Goal: Task Accomplishment & Management: Use online tool/utility

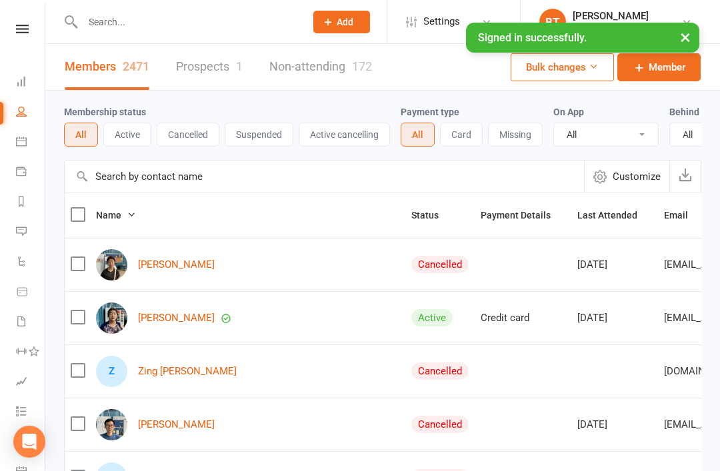
select select "100"
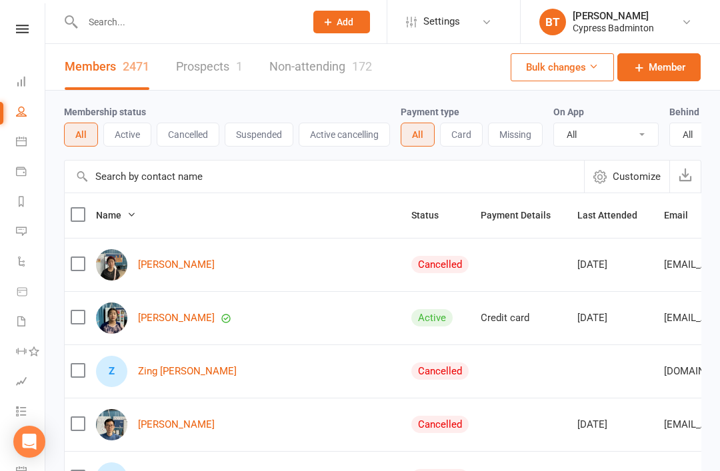
click at [159, 19] on input "text" at bounding box center [187, 22] width 217 height 19
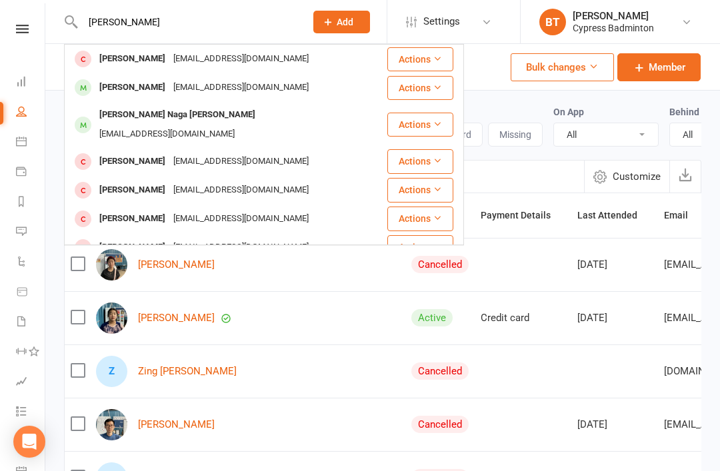
type input "Sandee"
click at [167, 83] on div "[PERSON_NAME]" at bounding box center [132, 87] width 74 height 19
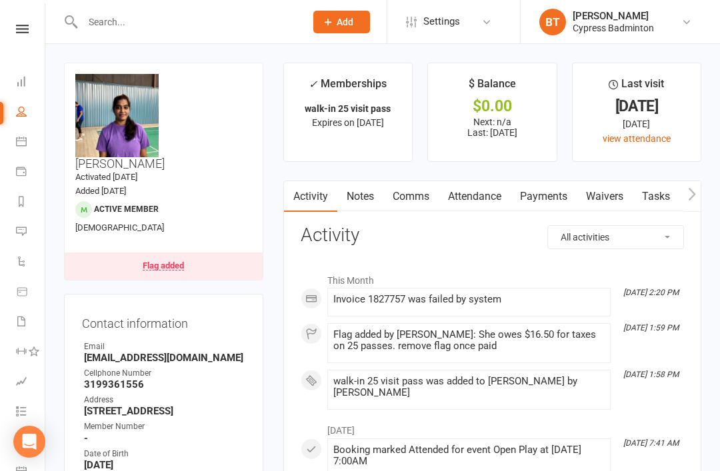
click at [179, 261] on div "Flag added" at bounding box center [163, 265] width 41 height 9
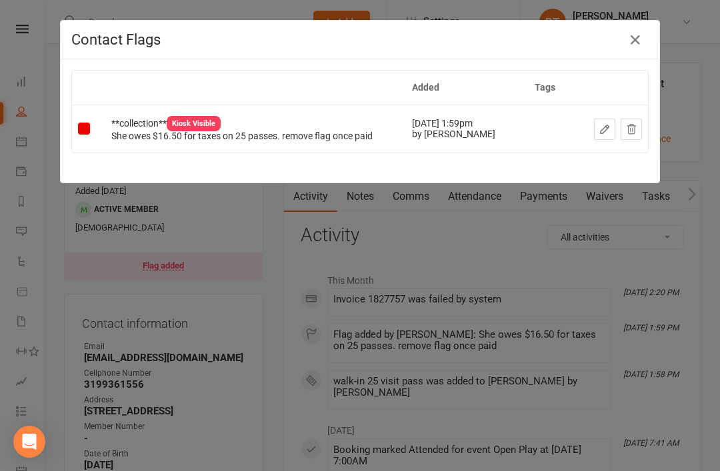
click at [643, 40] on icon "button" at bounding box center [635, 40] width 16 height 16
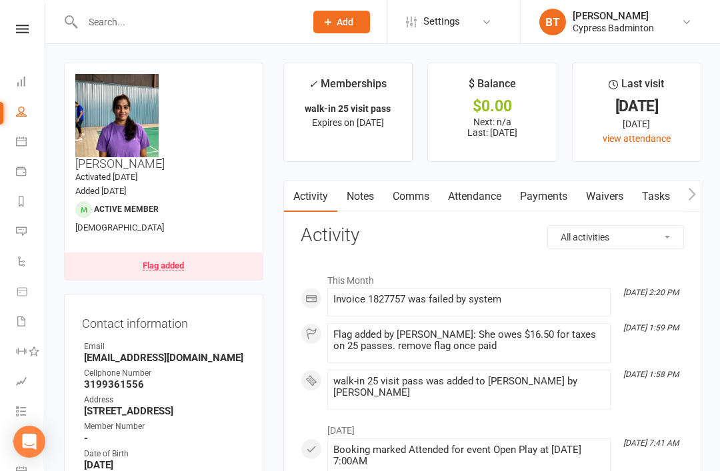
click at [221, 19] on input "text" at bounding box center [187, 22] width 217 height 19
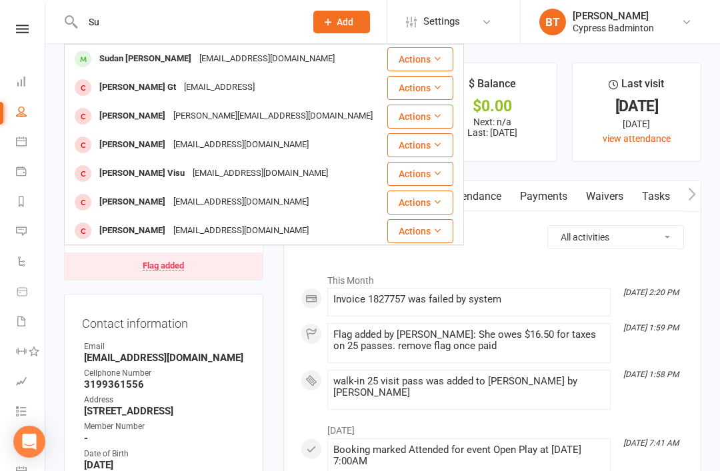
type input "S"
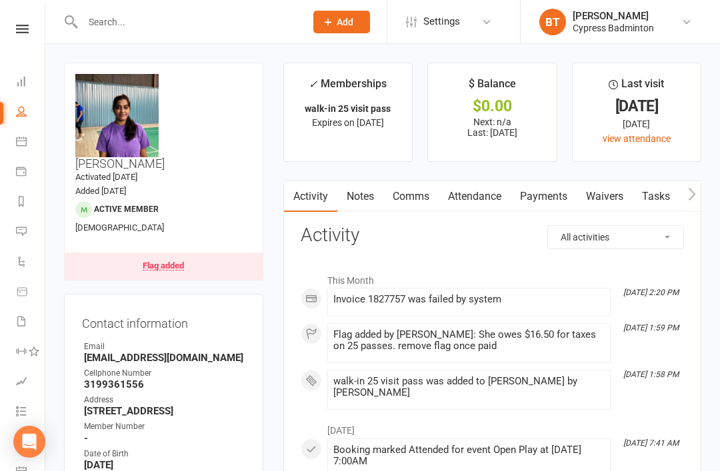
type input "S"
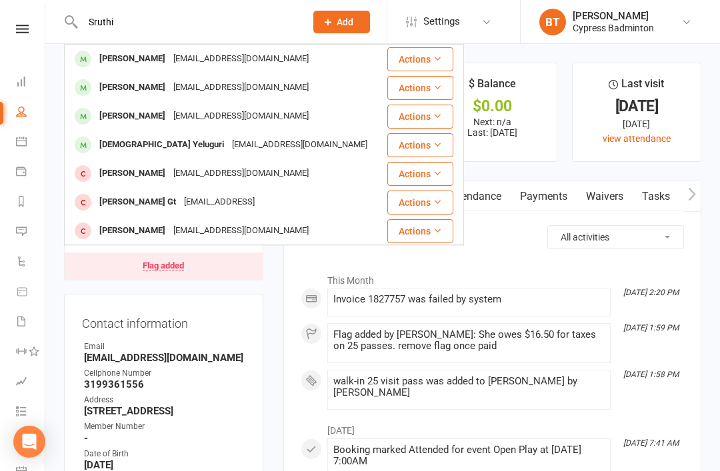
type input "Sruthi"
click at [125, 52] on div "[PERSON_NAME]" at bounding box center [132, 58] width 74 height 19
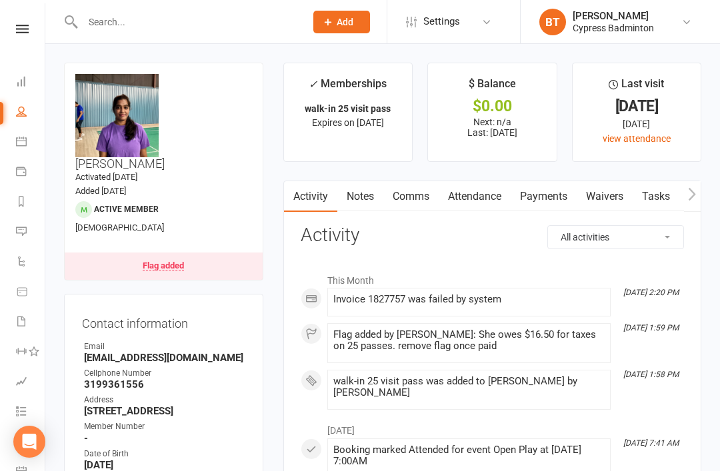
click at [136, 27] on input "text" at bounding box center [187, 22] width 217 height 19
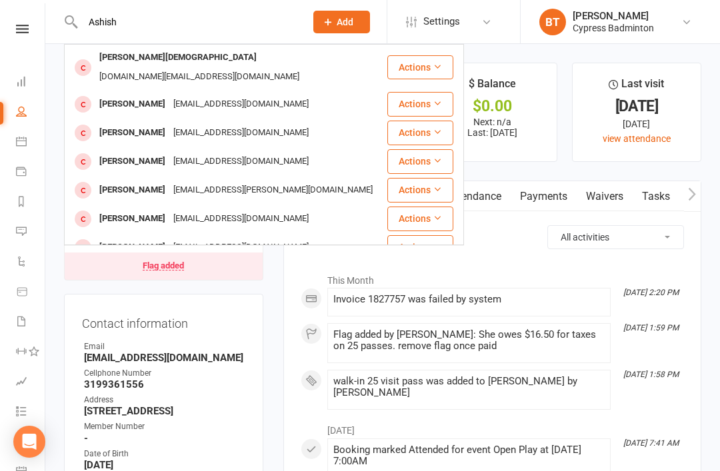
click at [136, 27] on input "Ashish" at bounding box center [187, 22] width 217 height 19
type input "Ashish"
click at [181, 125] on div "Ashishphafat@gmail.com" at bounding box center [240, 132] width 143 height 19
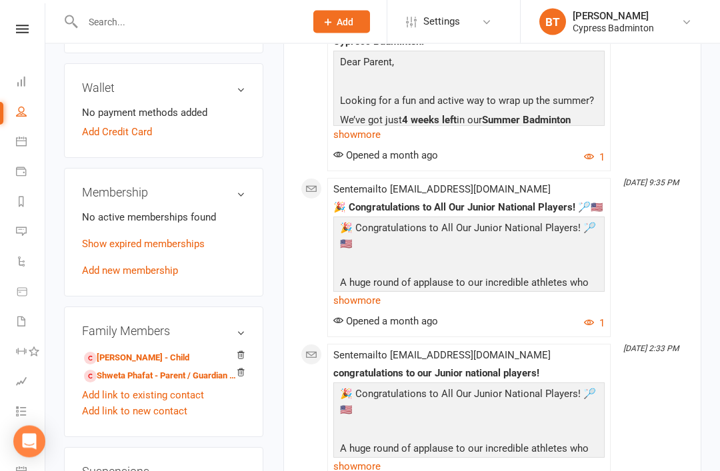
scroll to position [464, 0]
click at [145, 369] on link "Shweta Phafat - Parent / Guardian of Samaira Phafat" at bounding box center [161, 376] width 155 height 14
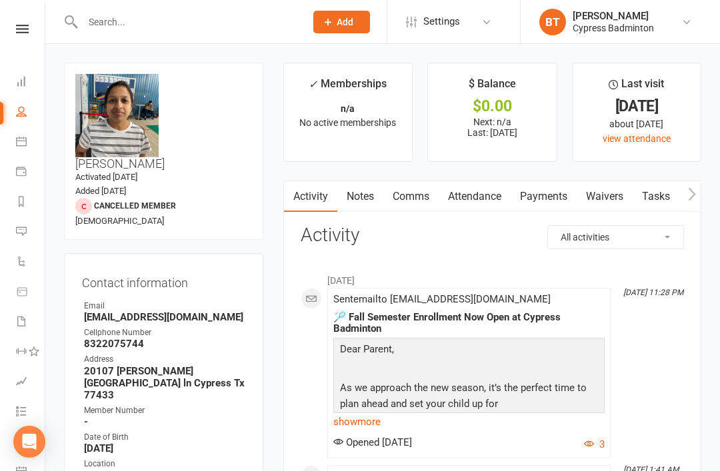
click at [225, 25] on input "text" at bounding box center [187, 22] width 217 height 19
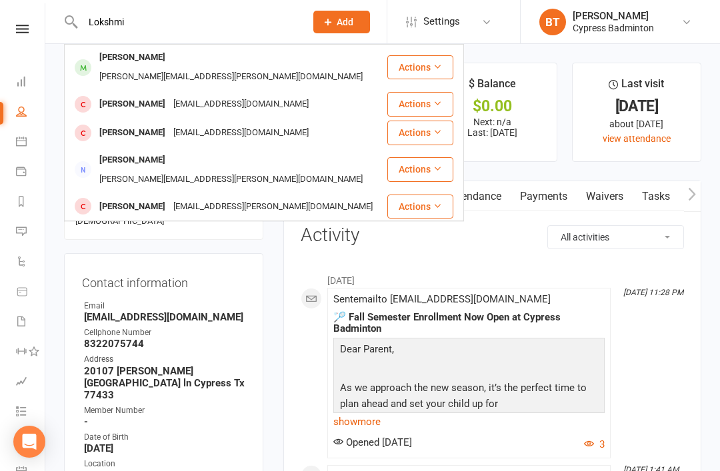
type input "Lokshmi"
click at [169, 49] on div "[PERSON_NAME]" at bounding box center [132, 57] width 74 height 19
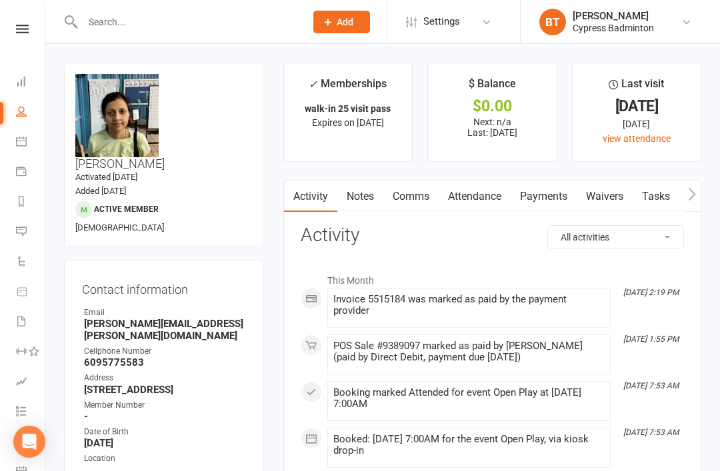
click at [25, 149] on link "Calendar" at bounding box center [31, 143] width 30 height 30
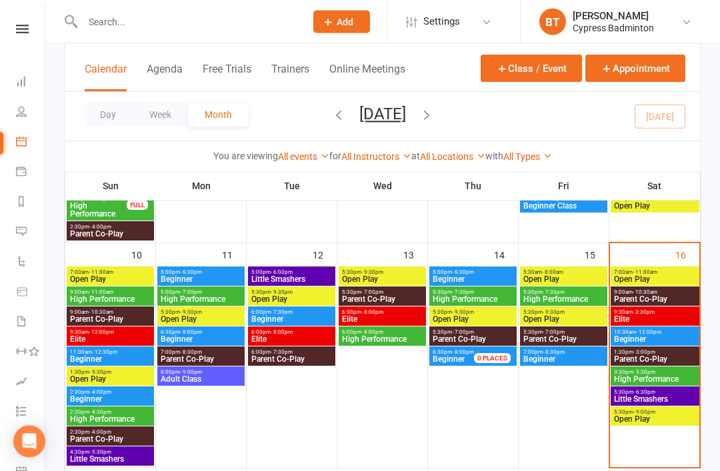
click at [688, 276] on span "Open Play" at bounding box center [654, 280] width 83 height 8
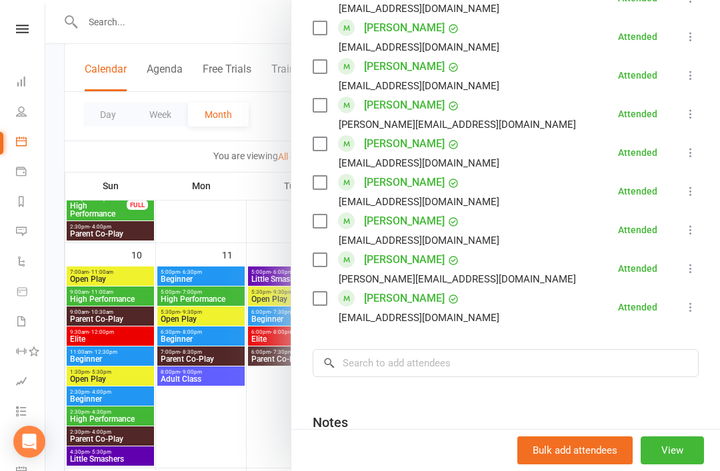
scroll to position [1105, 0]
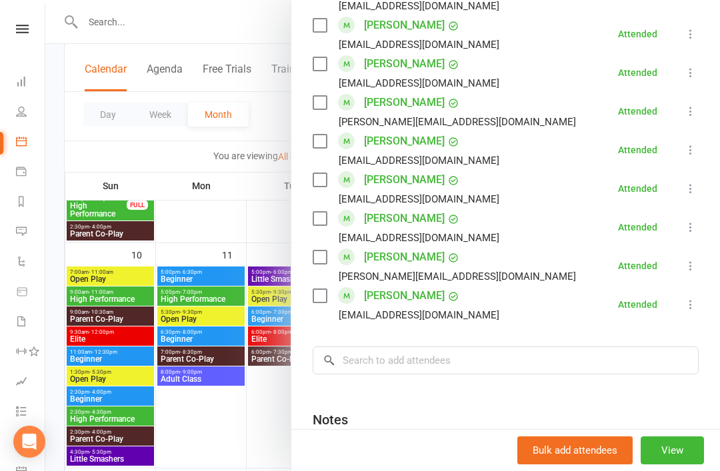
click at [694, 298] on icon at bounding box center [690, 304] width 13 height 13
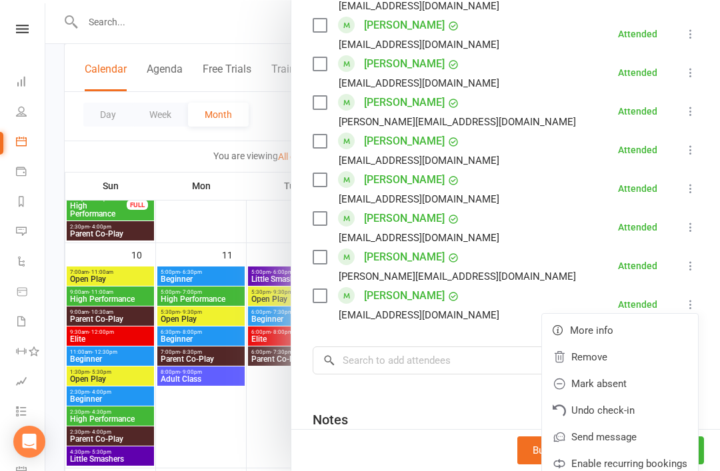
click at [600, 344] on link "Remove" at bounding box center [620, 357] width 156 height 27
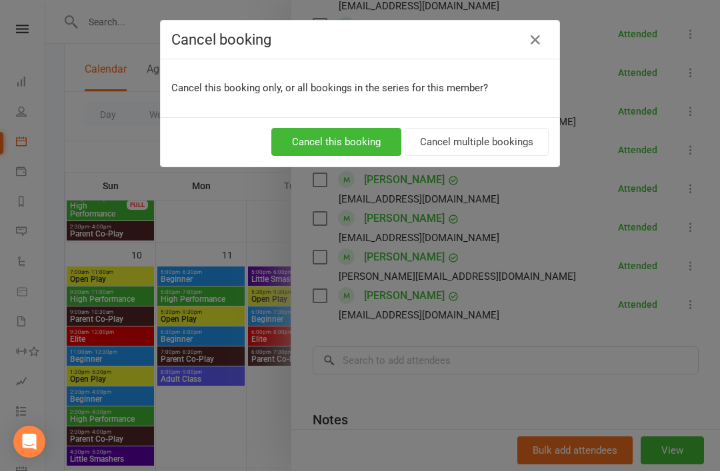
click at [351, 140] on button "Cancel this booking" at bounding box center [336, 142] width 130 height 28
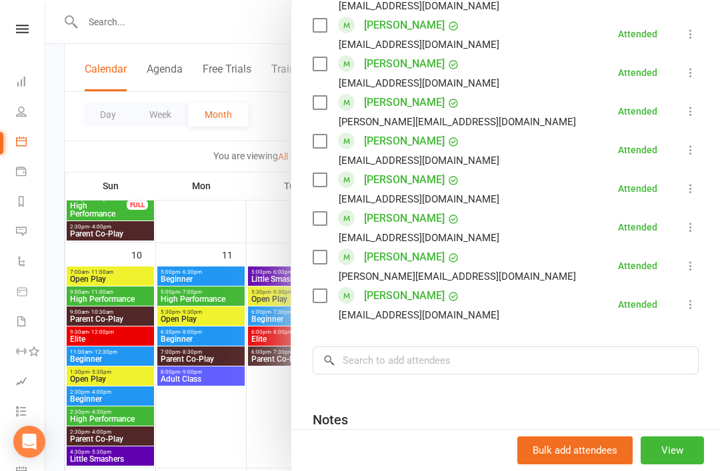
click at [23, 32] on icon at bounding box center [22, 29] width 13 height 9
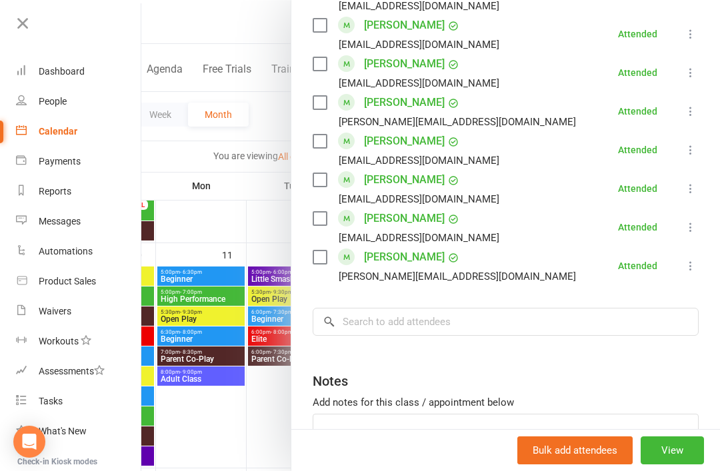
click at [85, 305] on link "Waivers" at bounding box center [79, 312] width 126 height 30
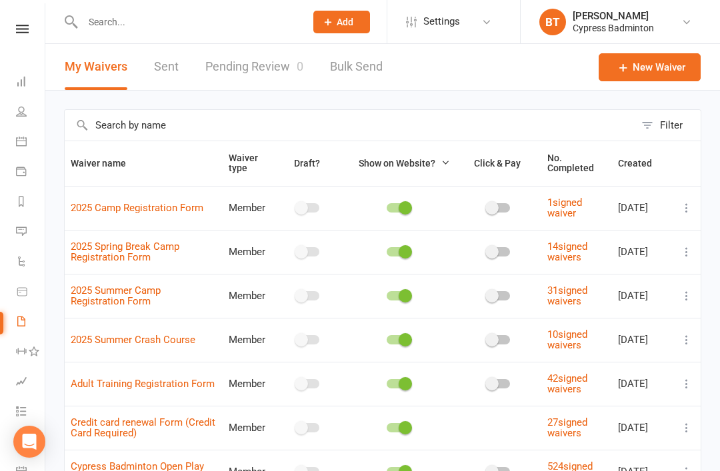
click at [257, 58] on link "Pending Review 0" at bounding box center [254, 67] width 98 height 46
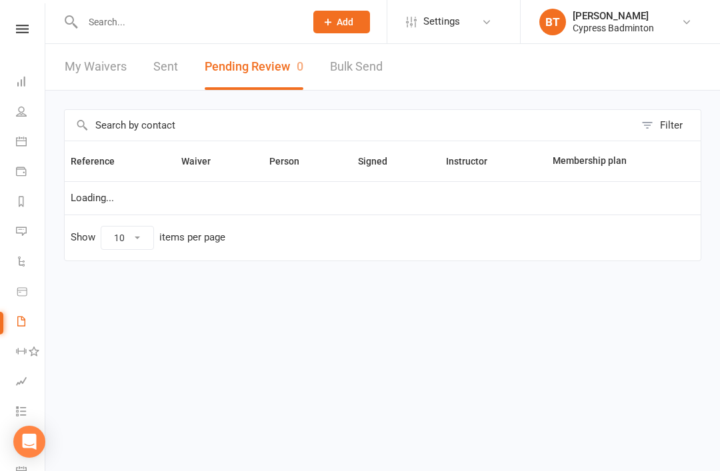
select select "50"
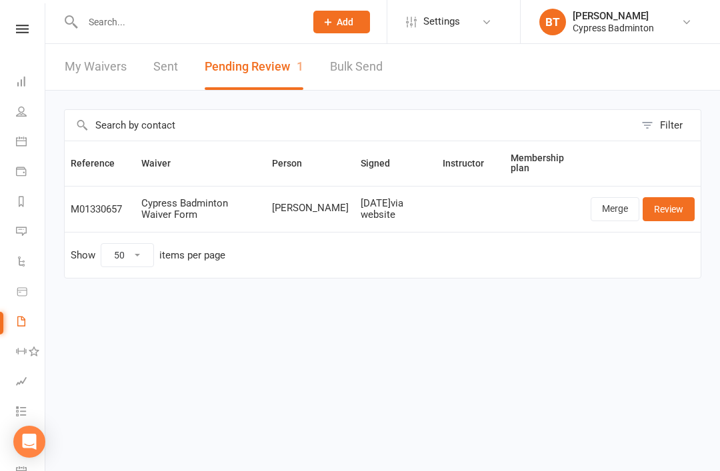
click at [679, 209] on link "Review" at bounding box center [668, 209] width 52 height 24
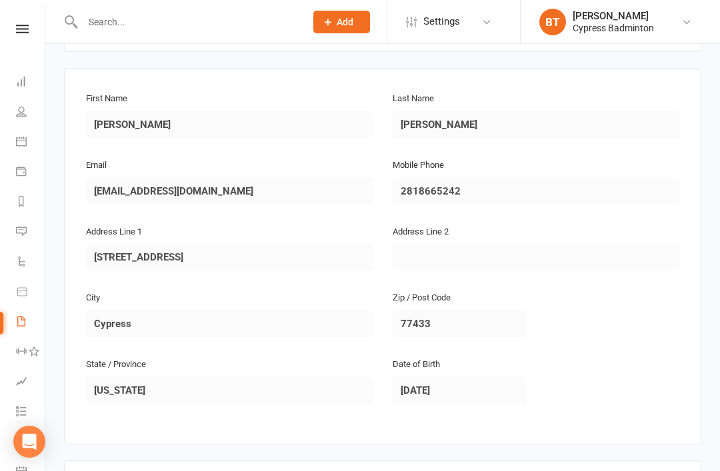
scroll to position [682, 0]
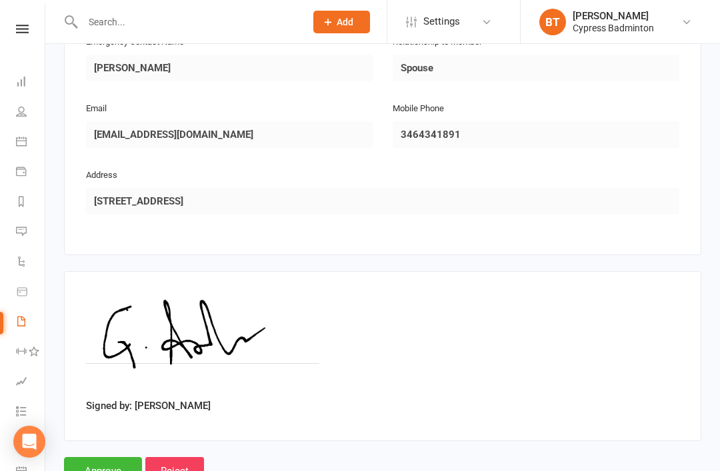
click at [99, 457] on input "Approve" at bounding box center [103, 471] width 78 height 28
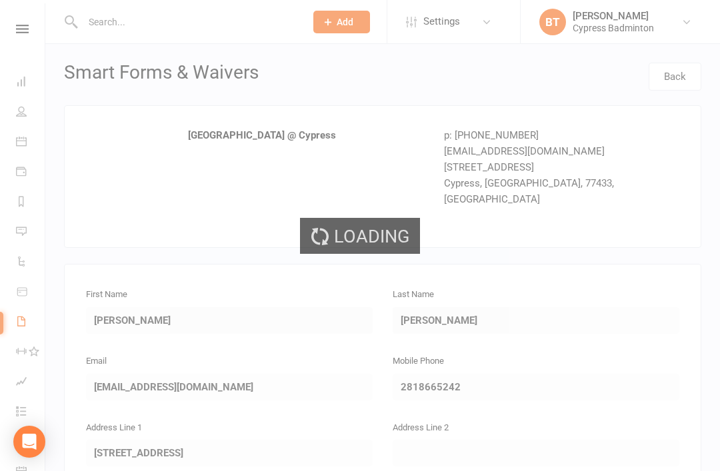
select select "50"
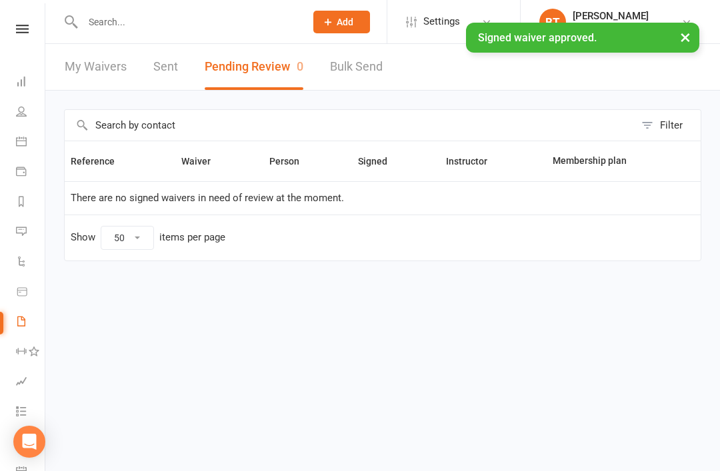
click at [142, 29] on input "text" at bounding box center [187, 22] width 217 height 19
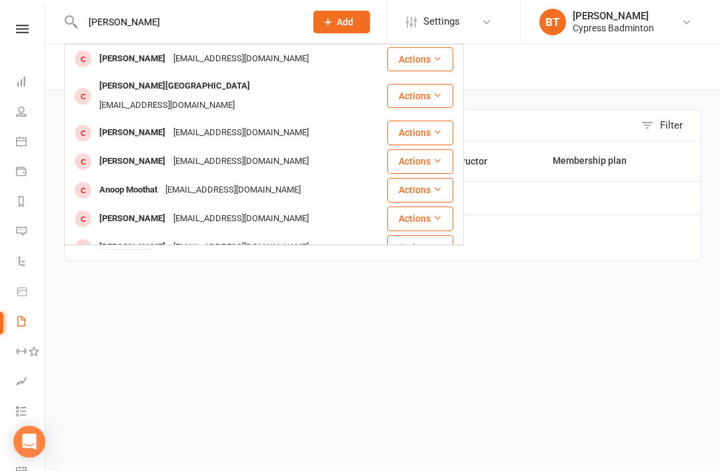
type input "Anusha"
click at [169, 63] on div "[EMAIL_ADDRESS][DOMAIN_NAME]" at bounding box center [240, 58] width 143 height 19
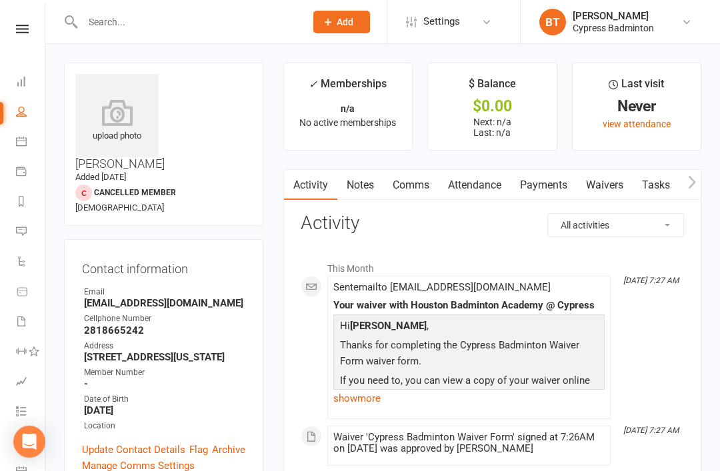
click at [106, 99] on icon at bounding box center [116, 112] width 83 height 27
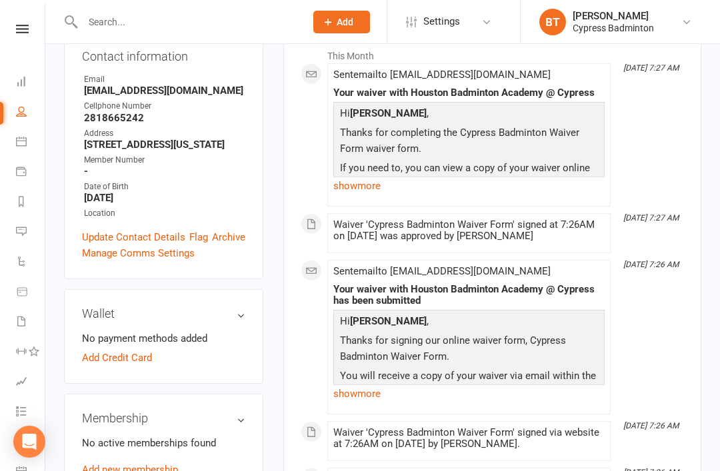
scroll to position [217, 0]
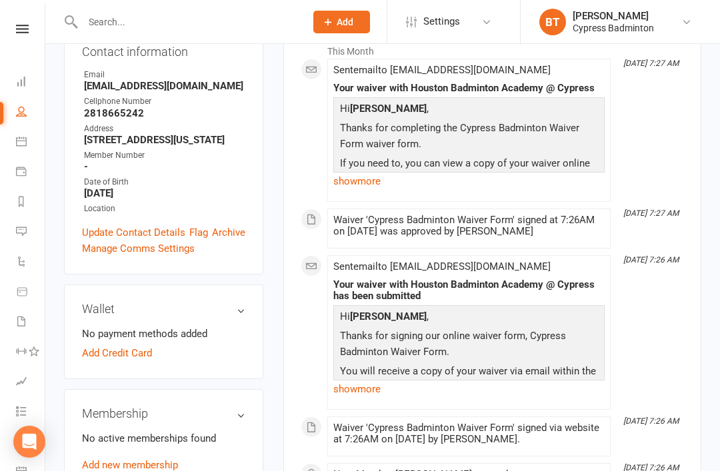
click at [152, 459] on link "Add new membership" at bounding box center [130, 465] width 96 height 12
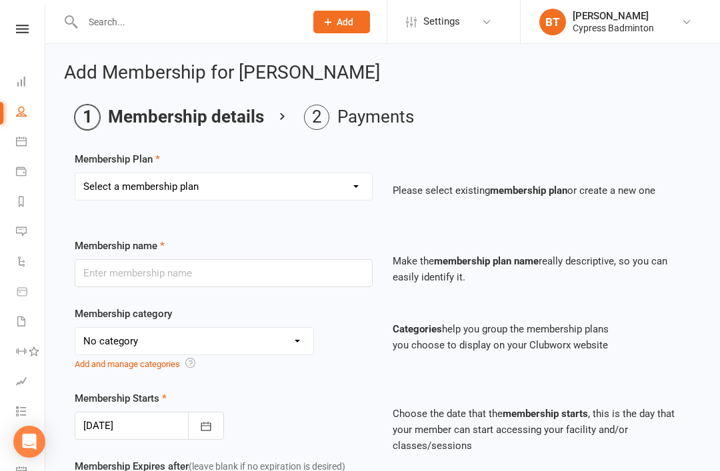
click at [297, 182] on select "Select a membership plan Create new Membership Plan walk-in 1 visit pass walk-i…" at bounding box center [223, 186] width 297 height 27
select select "3"
type input "walk-in 10 visit pass"
select select "29"
type input "3"
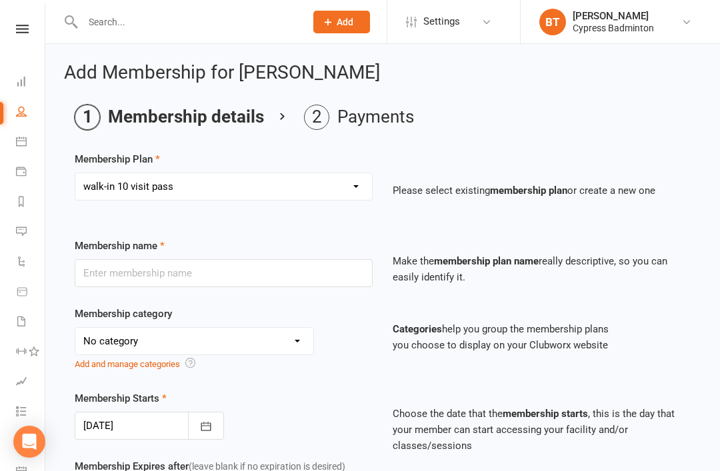
select select "2"
type input "10"
click at [229, 175] on select "Select a membership plan Create new Membership Plan walk-in 1 visit pass walk-i…" at bounding box center [223, 186] width 297 height 27
select select "1"
type input "walk-in 1 visit pass"
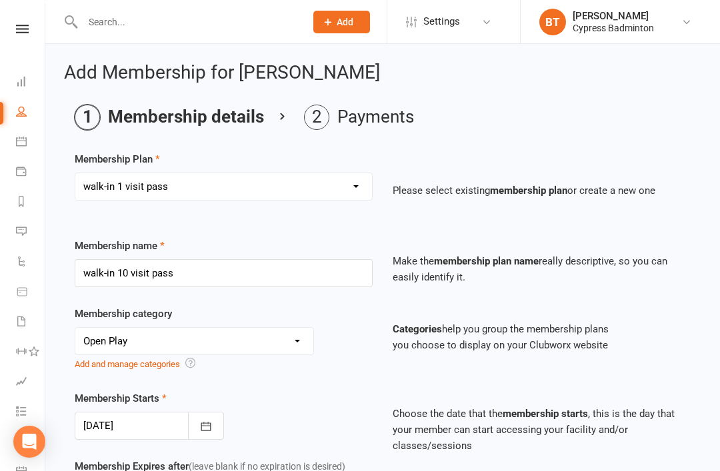
type input "1"
select select "1"
type input "1"
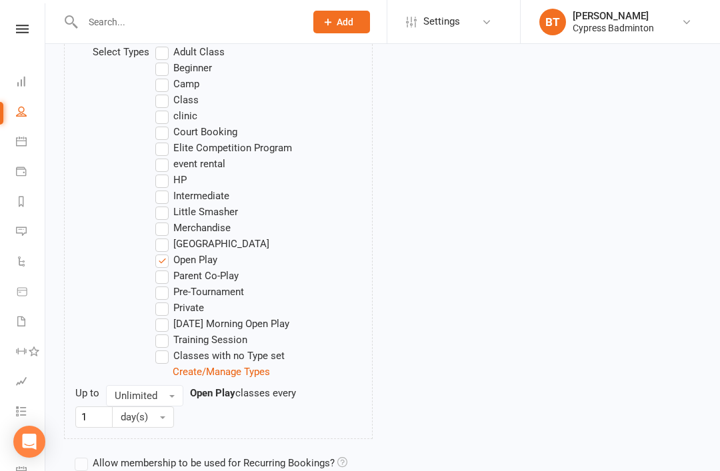
scroll to position [818, 0]
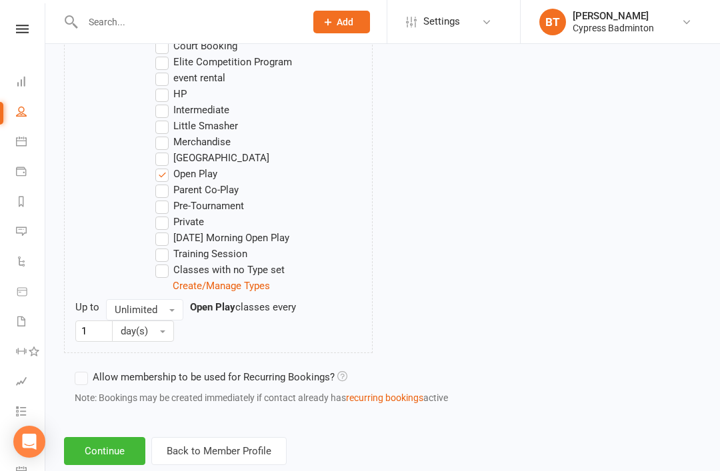
click at [103, 458] on button "Continue" at bounding box center [104, 451] width 81 height 28
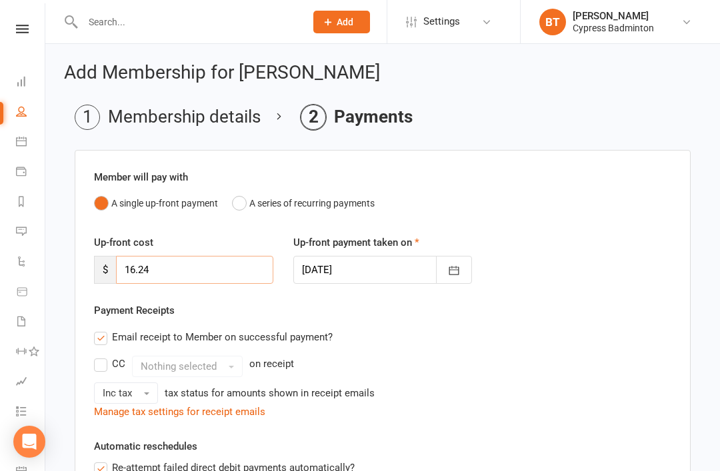
click at [251, 283] on input "16.24" at bounding box center [194, 270] width 157 height 28
type input "1"
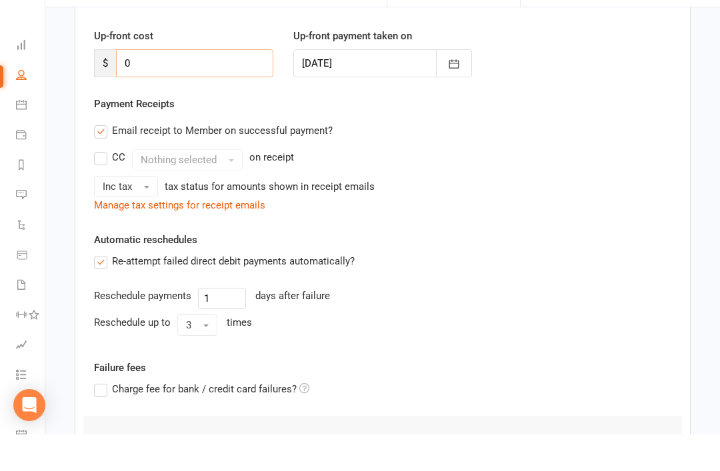
scroll to position [313, 0]
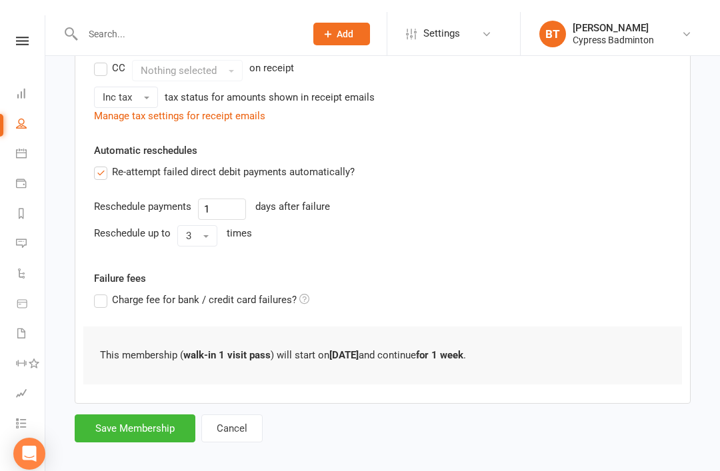
type input "0"
click at [137, 411] on button "Save Membership" at bounding box center [135, 416] width 121 height 28
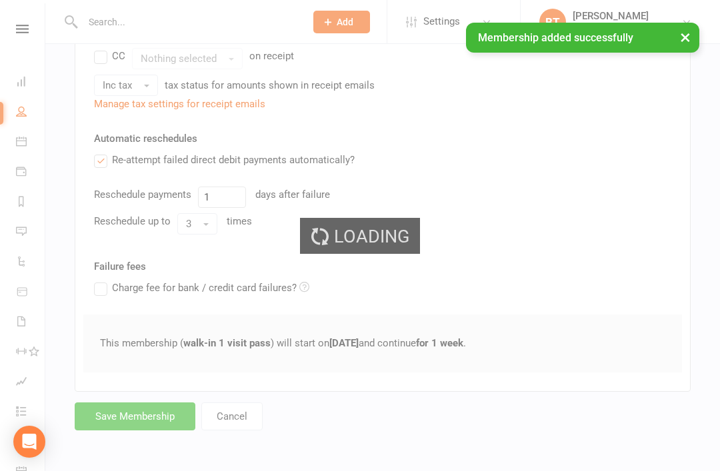
scroll to position [276, 0]
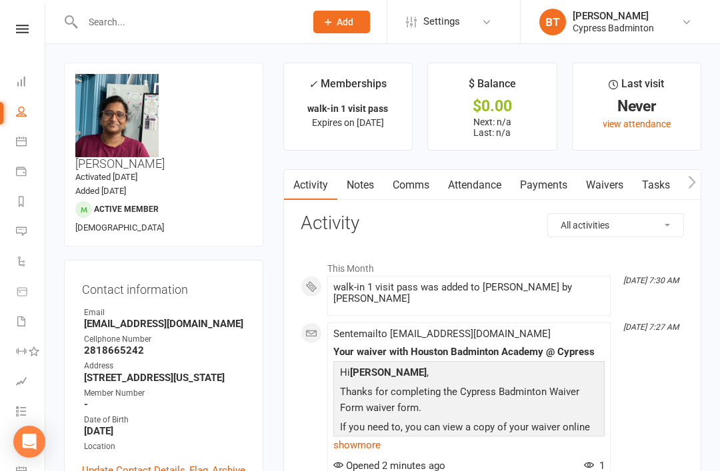
click at [20, 33] on icon at bounding box center [22, 29] width 13 height 9
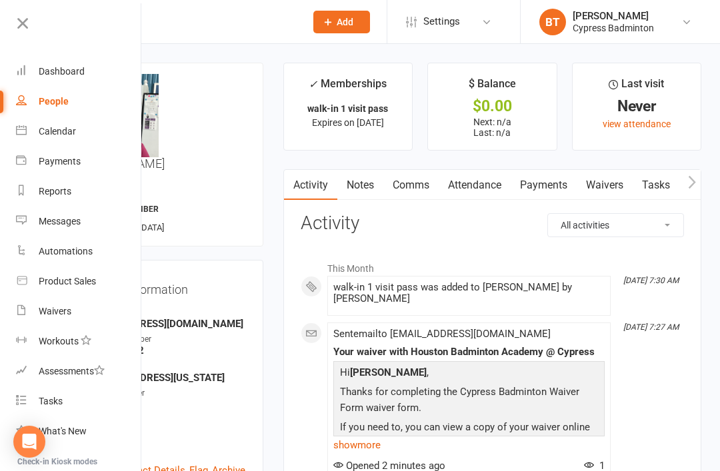
click at [95, 277] on div "Product Sales" at bounding box center [67, 281] width 57 height 11
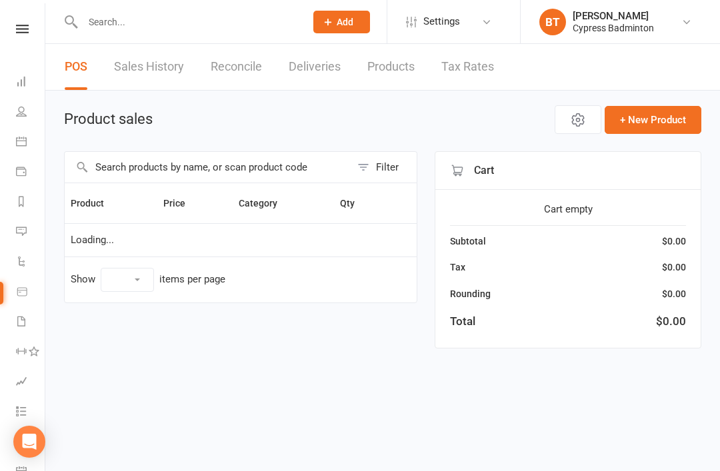
select select "100"
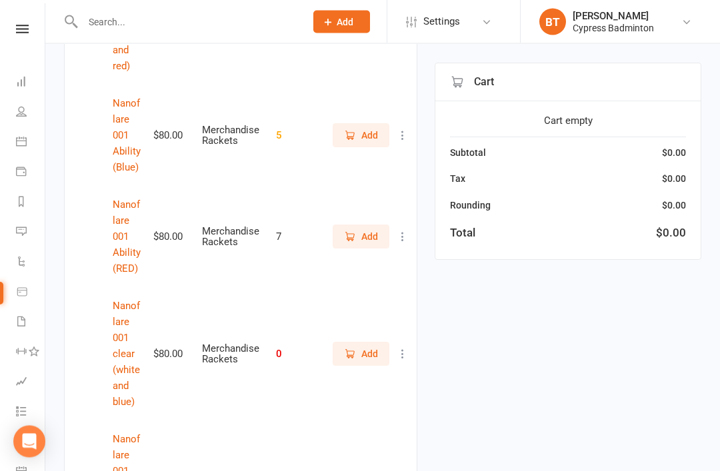
scroll to position [3631, 0]
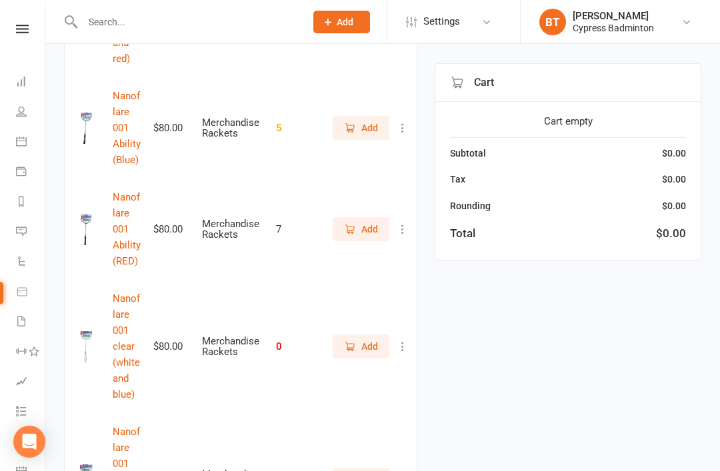
click at [306, 251] on link "View / Edit" at bounding box center [344, 251] width 132 height 27
select select "3619"
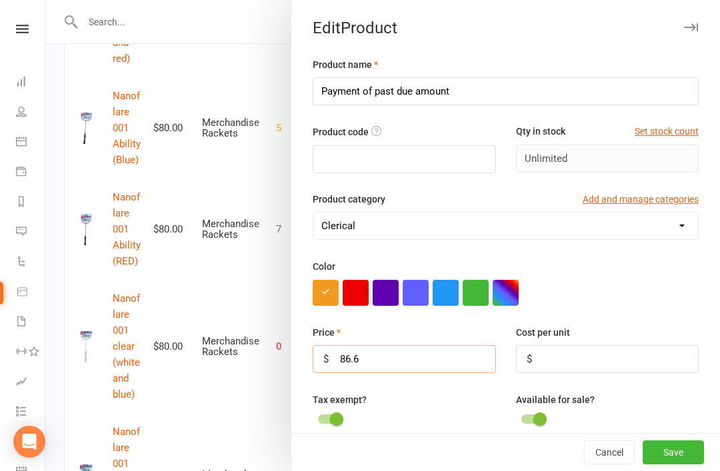
click at [459, 355] on input "86.6" at bounding box center [404, 359] width 183 height 28
type input "8"
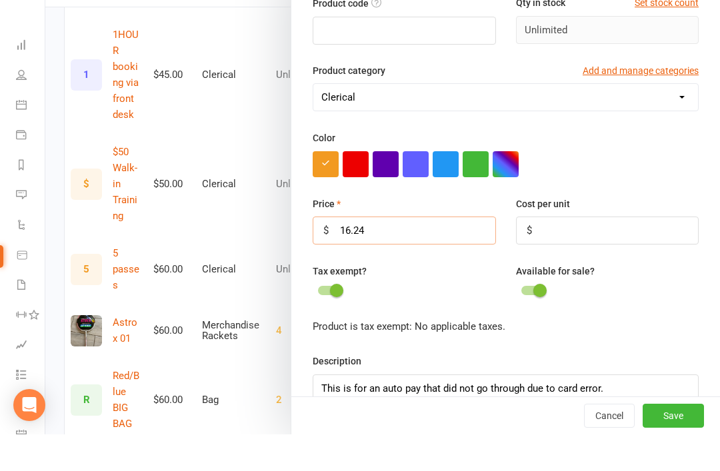
scroll to position [2579, 0]
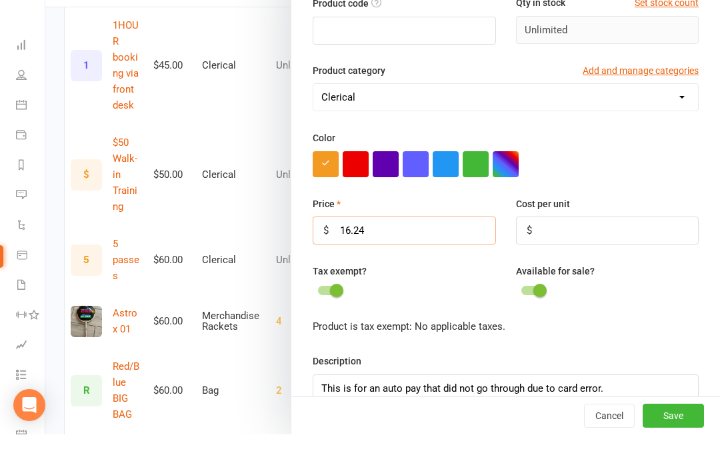
type input "16.24"
click at [608, 452] on button "Cancel" at bounding box center [609, 452] width 51 height 24
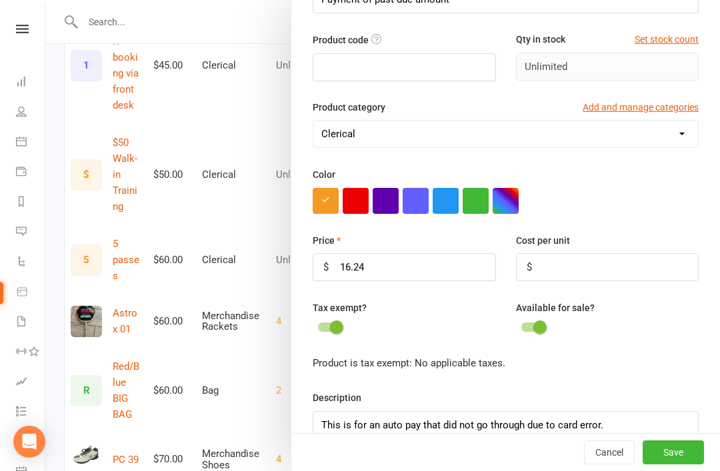
click at [618, 464] on button "Cancel" at bounding box center [609, 452] width 51 height 24
click at [611, 464] on button "Cancel" at bounding box center [609, 452] width 51 height 24
click at [620, 464] on button "Cancel" at bounding box center [609, 452] width 51 height 24
click at [202, 52] on div at bounding box center [382, 235] width 674 height 471
click at [231, 21] on div at bounding box center [382, 235] width 674 height 471
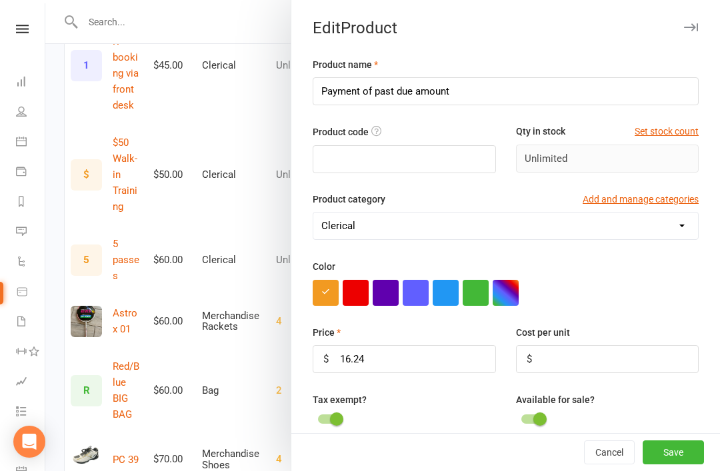
scroll to position [0, 0]
click at [698, 29] on button "button" at bounding box center [690, 27] width 16 height 16
click at [692, 30] on icon "button" at bounding box center [691, 27] width 14 height 8
click at [611, 464] on button "Cancel" at bounding box center [609, 452] width 51 height 24
click at [608, 464] on button "Cancel" at bounding box center [609, 452] width 51 height 24
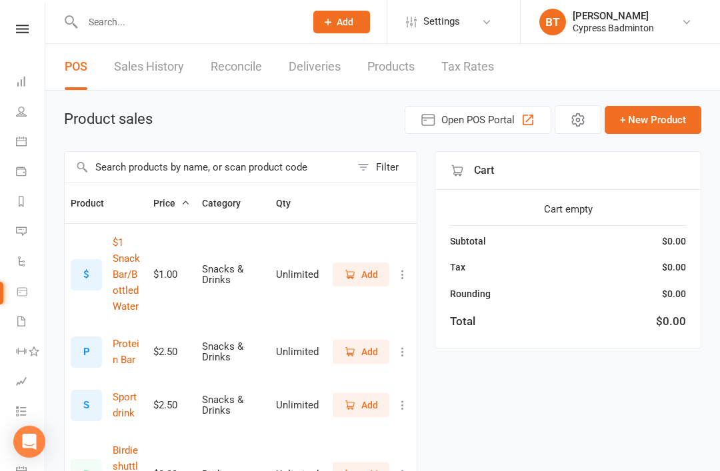
select select "100"
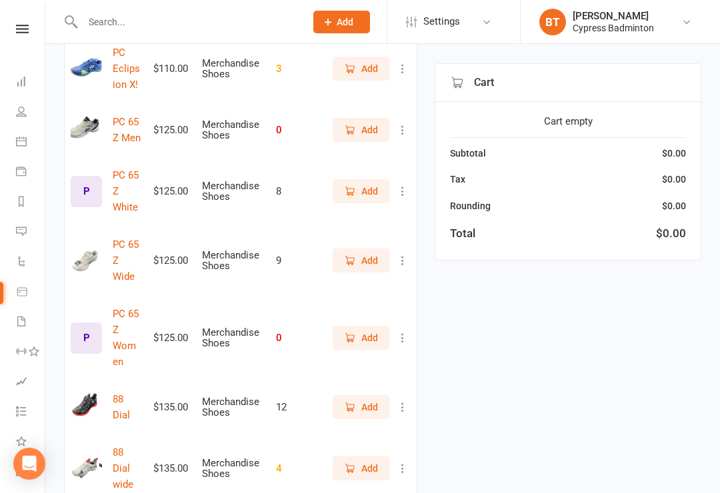
scroll to position [4687, 0]
click at [347, 18] on span "Add" at bounding box center [345, 22] width 17 height 11
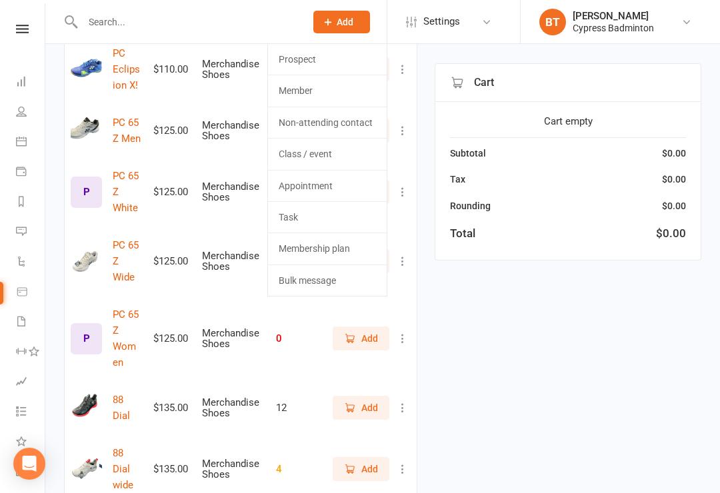
click at [348, 27] on button "Add" at bounding box center [341, 22] width 57 height 23
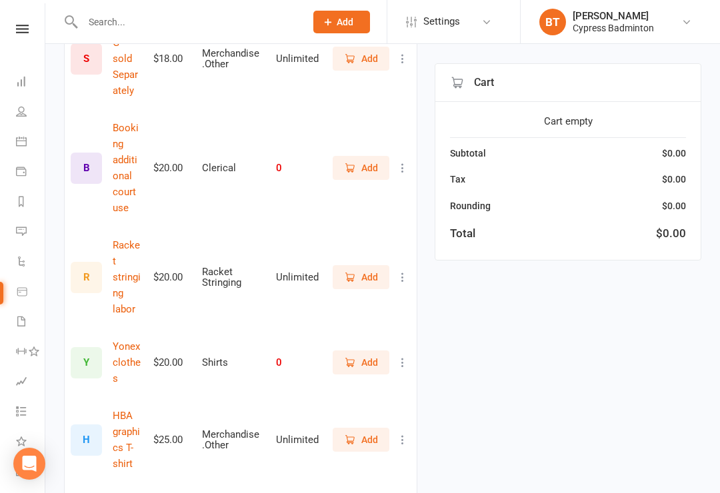
scroll to position [0, 0]
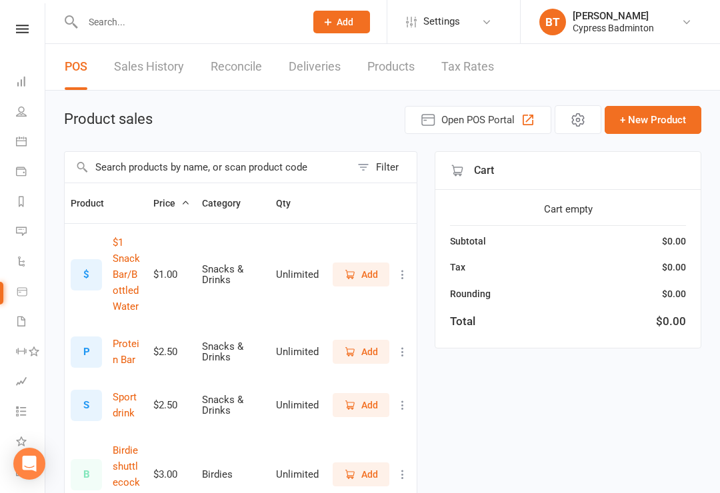
click at [680, 111] on button "+ New Product" at bounding box center [652, 120] width 97 height 28
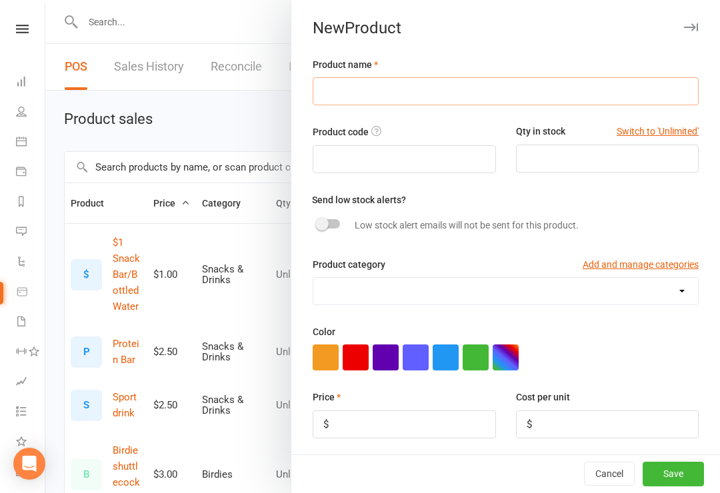
click at [458, 80] on input "text" at bounding box center [506, 91] width 386 height 28
type input "DEBT COLLECTED"
click at [670, 287] on select "Bag Birdies Clerical Merchandise .Other Merchandise Rackets Merchandise Shoes R…" at bounding box center [505, 291] width 384 height 27
select select "3619"
click at [327, 357] on button "button" at bounding box center [326, 358] width 26 height 26
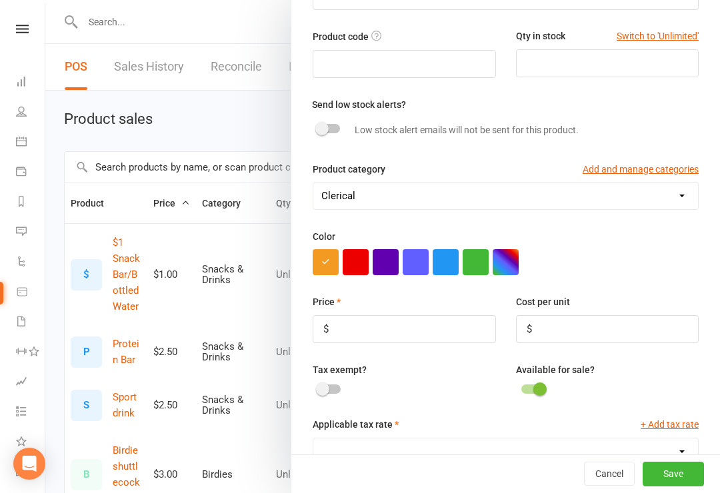
scroll to position [103, 0]
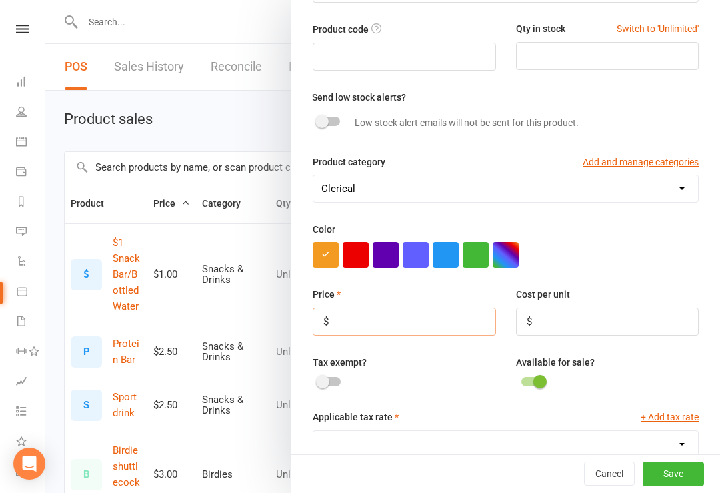
click at [404, 313] on input "number" at bounding box center [404, 322] width 183 height 28
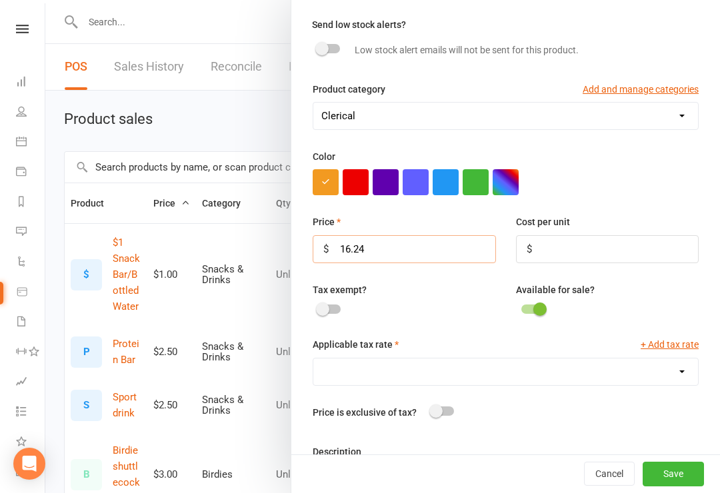
scroll to position [176, 0]
type input "16.24"
click at [327, 315] on span at bounding box center [322, 308] width 13 height 13
click at [318, 307] on input "checkbox" at bounding box center [318, 307] width 0 height 0
checkbox input "true"
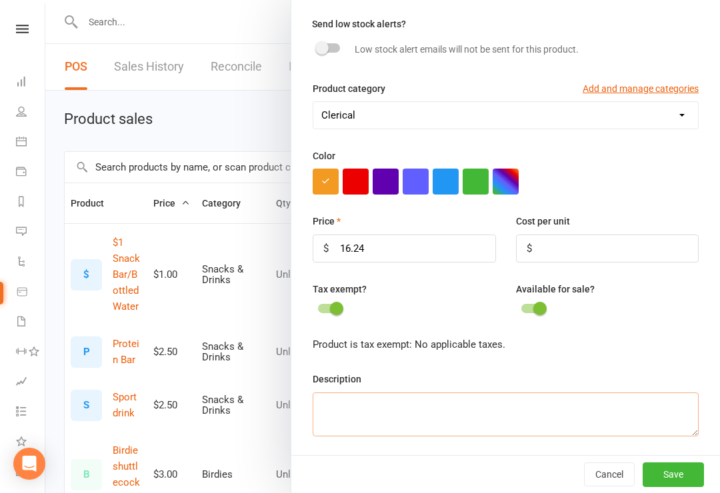
click at [615, 419] on textarea at bounding box center [506, 414] width 386 height 44
type textarea "T"
click at [617, 409] on textarea "This charge is for a payment made with missing tax." at bounding box center [506, 414] width 386 height 44
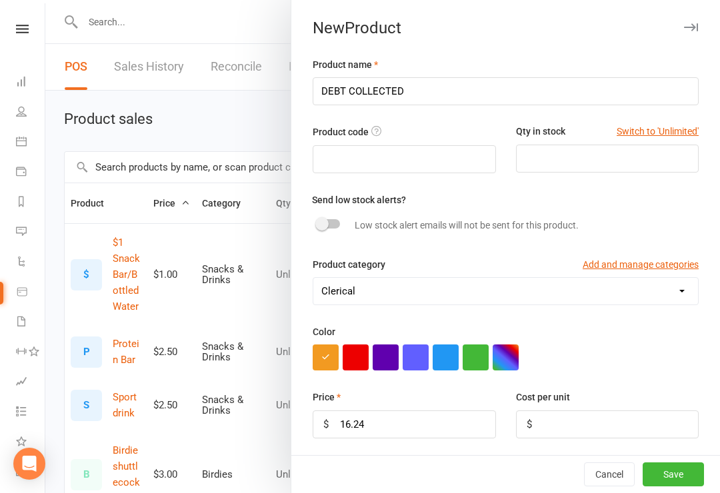
scroll to position [0, 0]
type textarea "This charge is for a payment made with missing tax of $16.50"
click at [688, 470] on button "Save" at bounding box center [672, 474] width 61 height 24
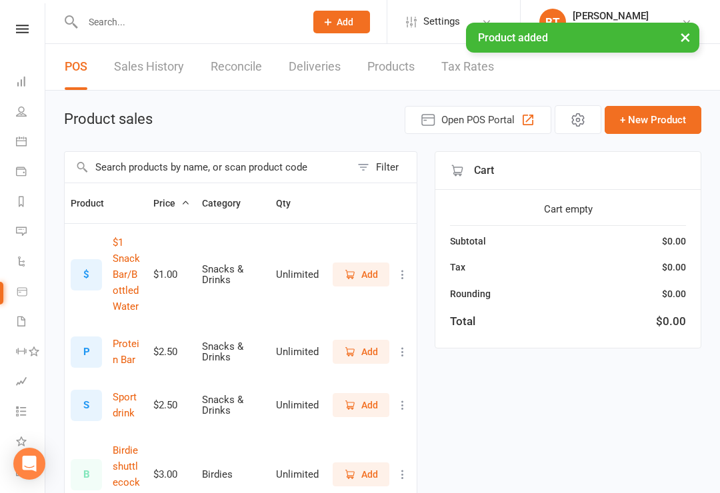
click at [381, 157] on button "Filter" at bounding box center [384, 167] width 66 height 31
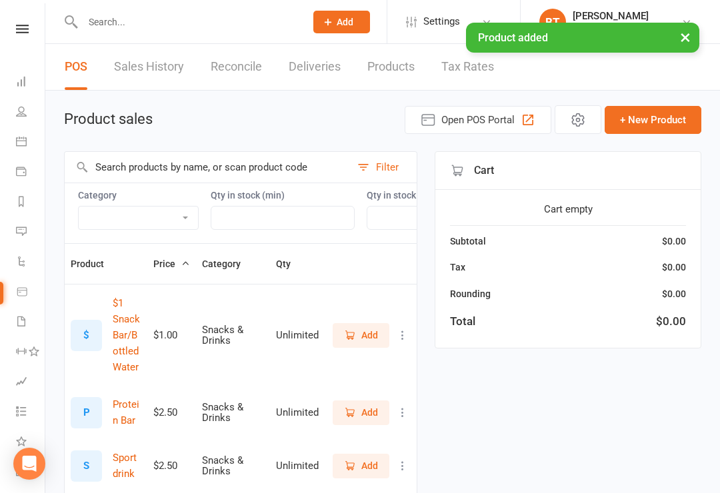
click at [182, 213] on select "Bag Birdies Clerical Merchandise .Other Merchandise Rackets Merchandise Shoes R…" at bounding box center [138, 218] width 119 height 23
select select "3619"
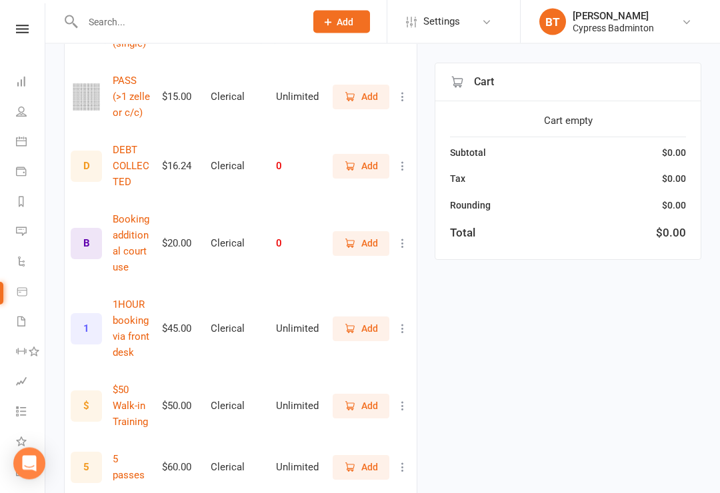
scroll to position [377, 0]
click at [355, 165] on icon "button" at bounding box center [350, 166] width 12 height 12
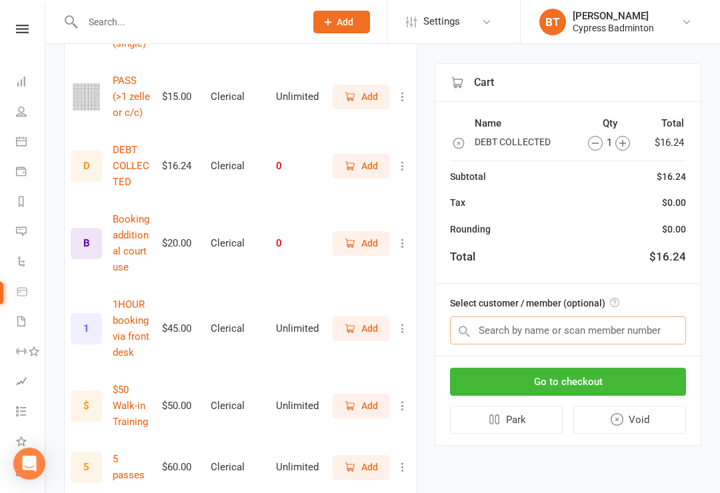
click at [664, 329] on input "text" at bounding box center [568, 331] width 236 height 28
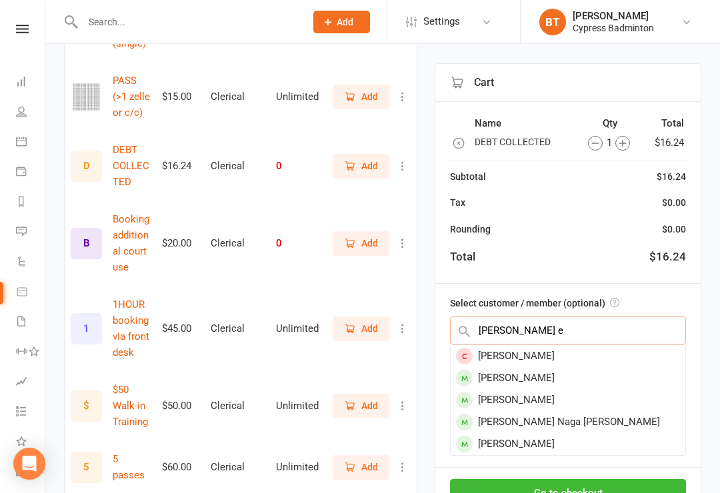
type input "Sadeep e"
click at [560, 378] on div "Sandeepika Enagaluru" at bounding box center [567, 378] width 235 height 22
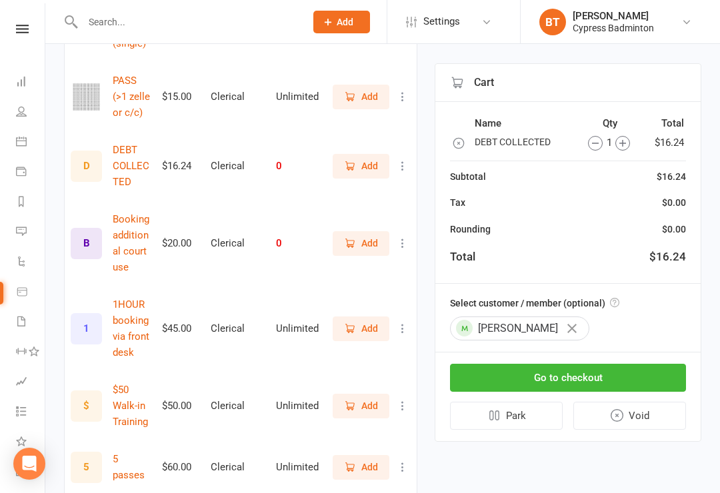
click at [654, 372] on button "Go to checkout" at bounding box center [568, 378] width 236 height 28
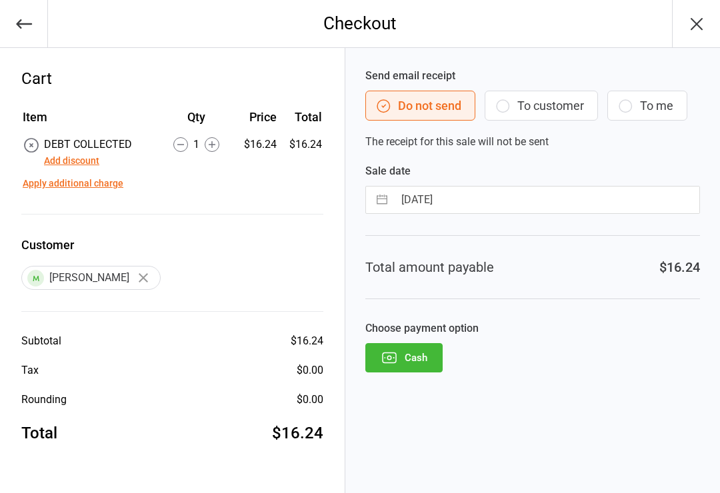
click at [419, 370] on button "Cash" at bounding box center [403, 357] width 77 height 29
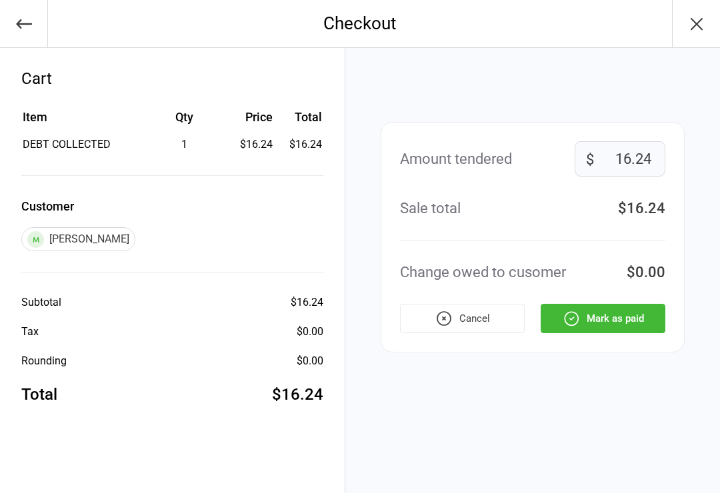
click at [656, 317] on button "Mark as paid" at bounding box center [602, 318] width 125 height 29
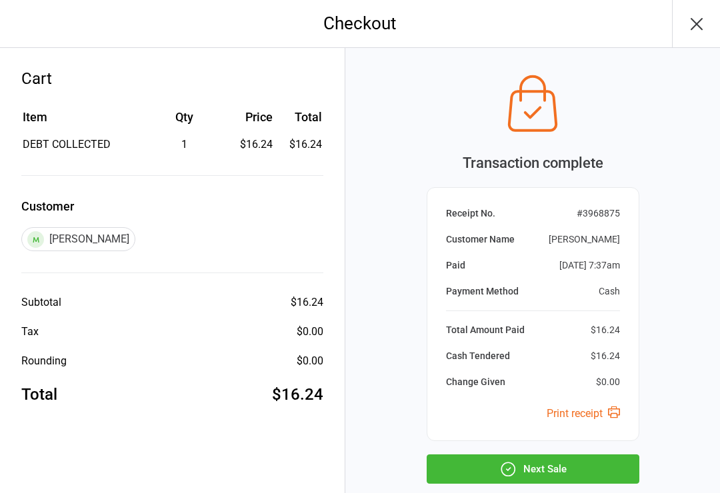
click at [602, 474] on button "Next Sale" at bounding box center [532, 468] width 213 height 29
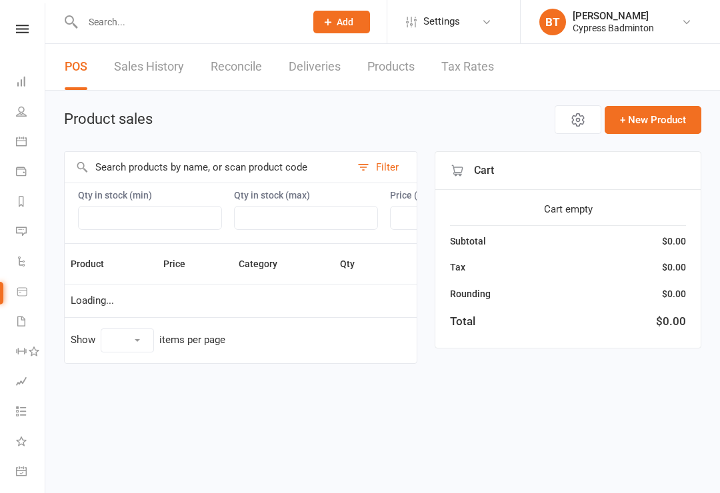
select select "100"
select select "3619"
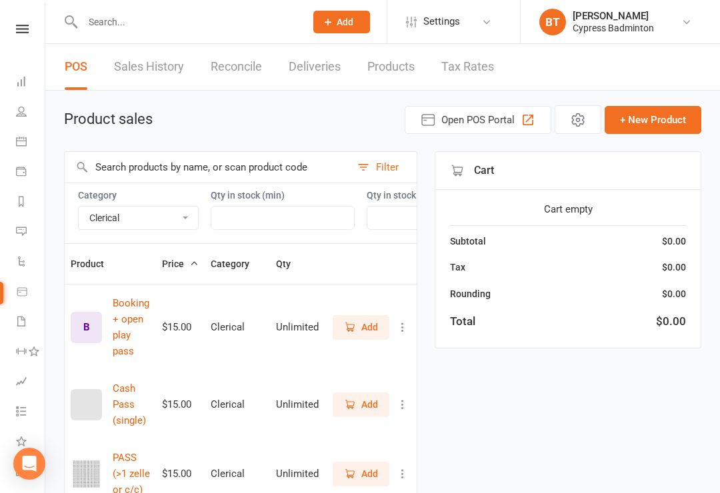
click at [386, 164] on div "Filter" at bounding box center [387, 167] width 23 height 16
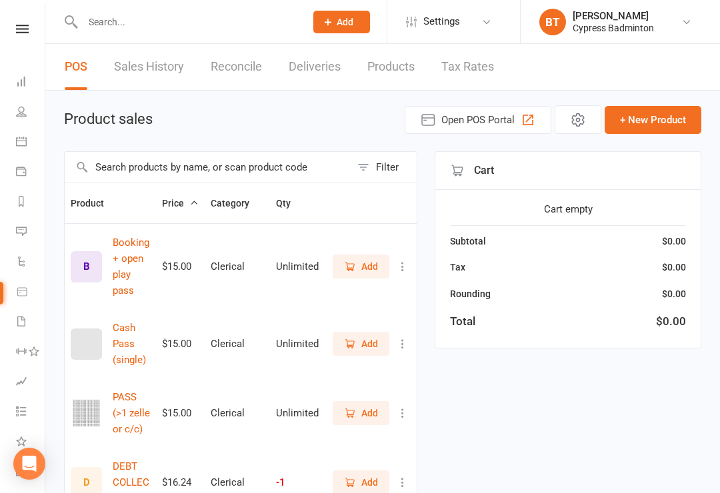
click at [29, 43] on div "Clubworx" at bounding box center [22, 46] width 45 height 43
click at [159, 59] on link "Sales History" at bounding box center [149, 67] width 70 height 46
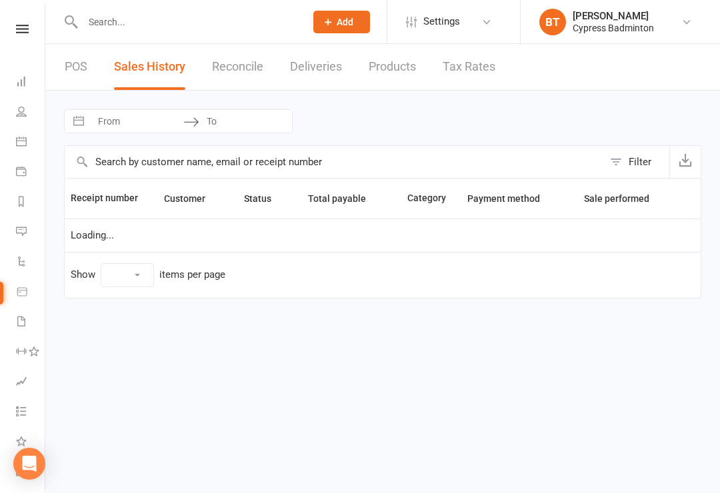
select select "100"
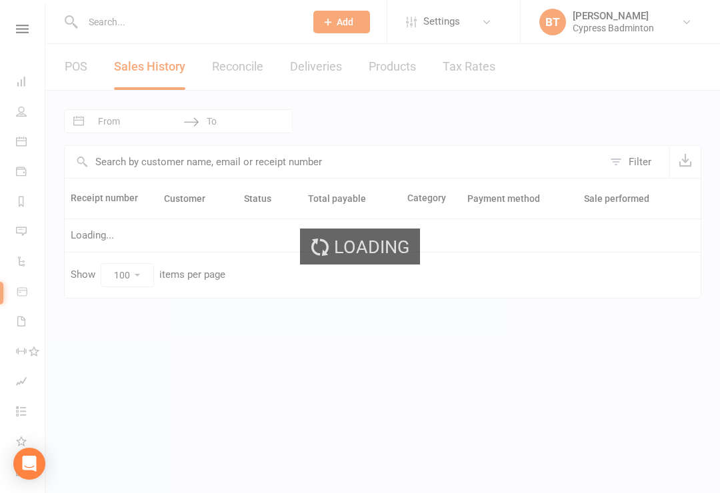
click at [20, 204] on div "Loading" at bounding box center [360, 246] width 720 height 493
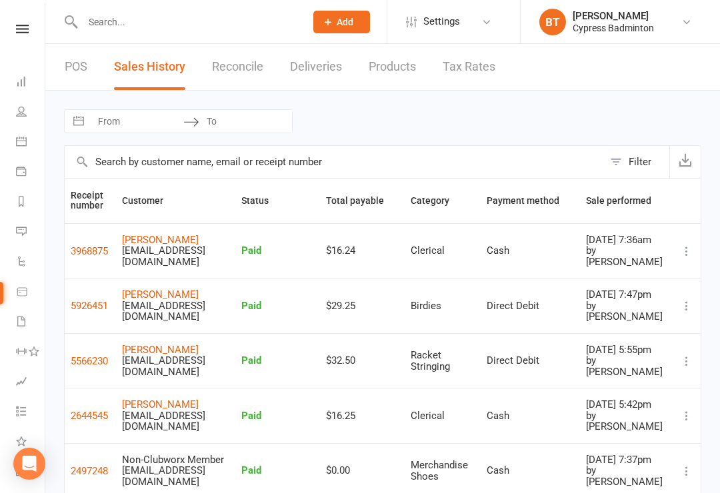
click at [24, 203] on icon at bounding box center [21, 201] width 11 height 11
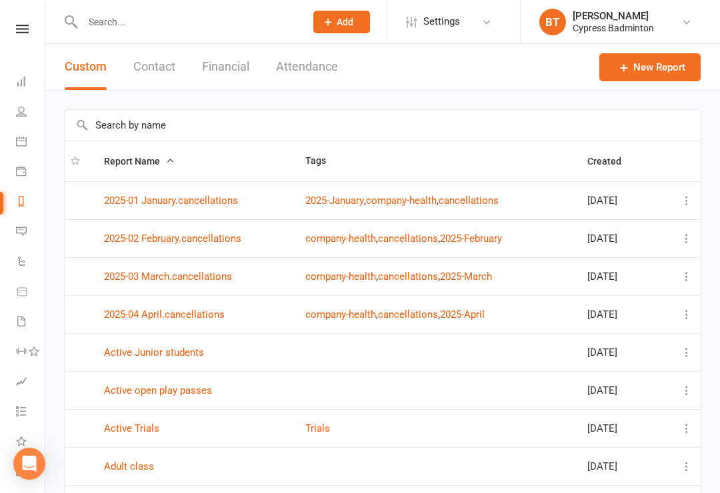
click at [219, 68] on button "Financial" at bounding box center [225, 67] width 47 height 46
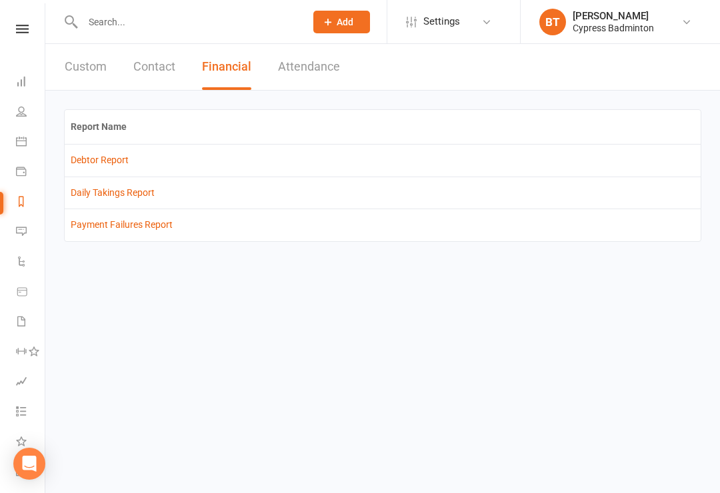
click at [75, 162] on link "Debtor Report" at bounding box center [100, 160] width 58 height 11
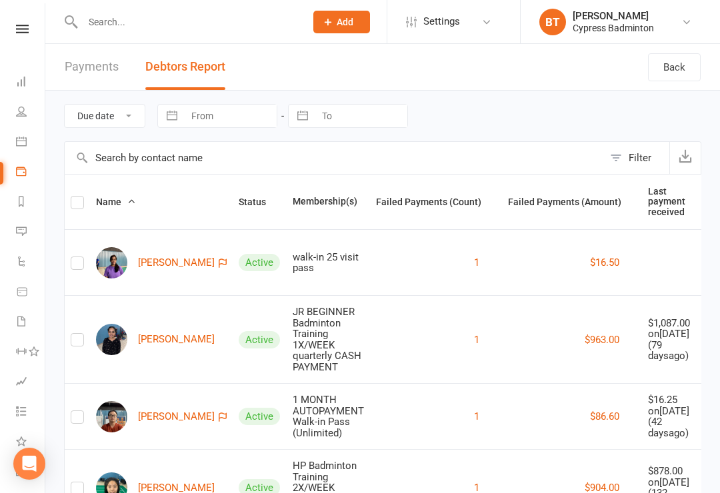
click at [188, 257] on link "[PERSON_NAME]" at bounding box center [155, 262] width 119 height 31
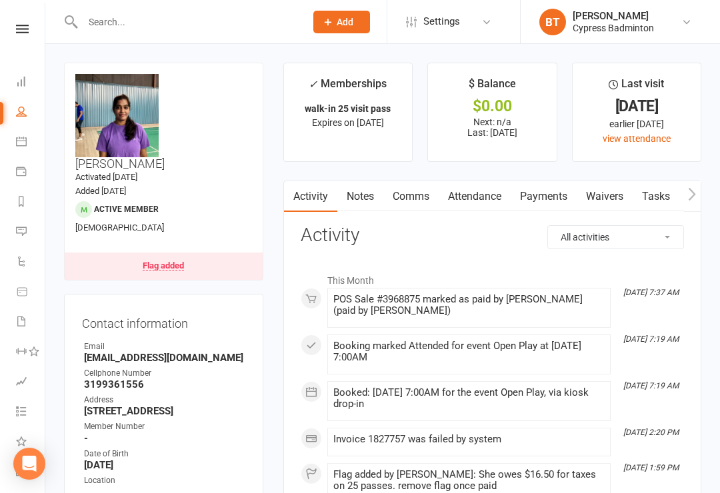
click at [539, 184] on link "Payments" at bounding box center [543, 196] width 66 height 31
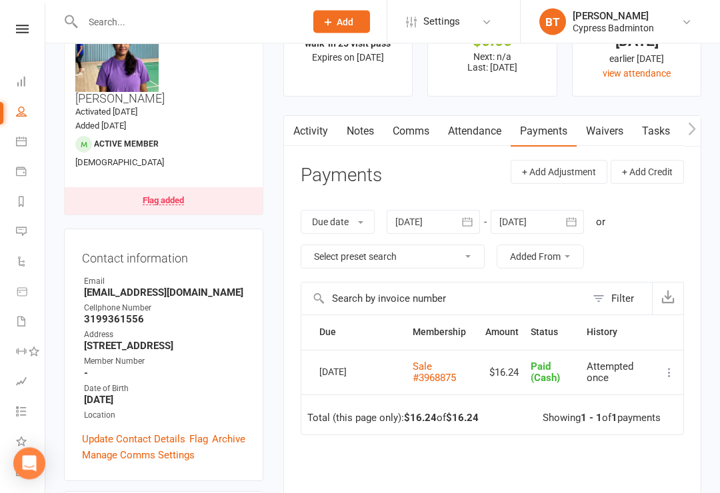
scroll to position [65, 0]
click at [161, 187] on link "Flag added" at bounding box center [164, 200] width 198 height 27
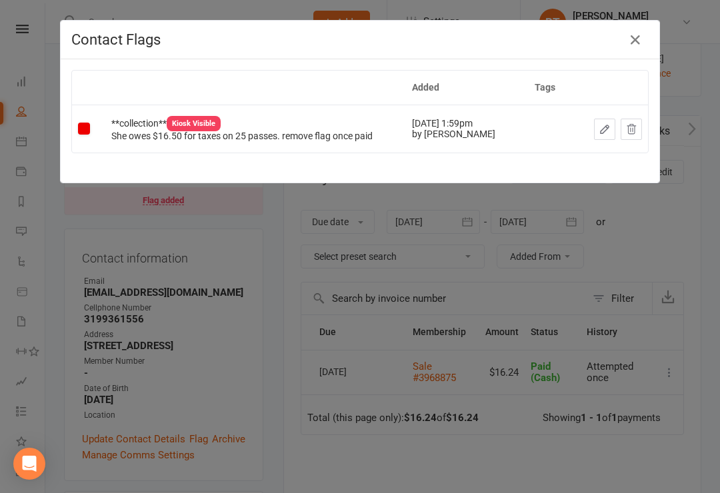
click at [638, 125] on button at bounding box center [630, 129] width 21 height 21
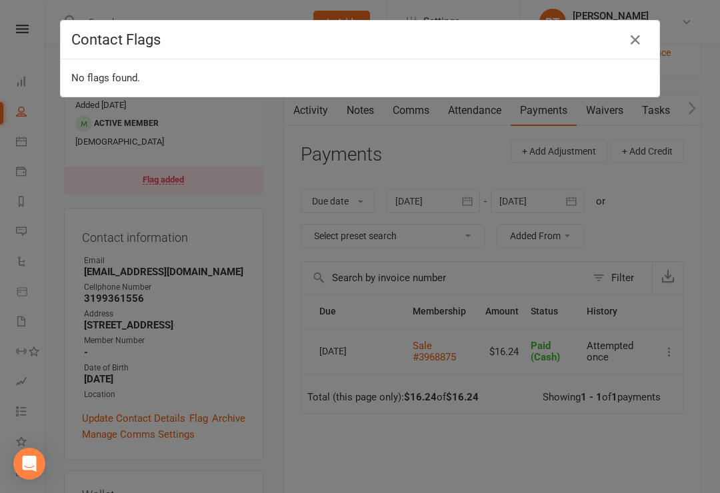
click at [639, 38] on icon "button" at bounding box center [635, 40] width 16 height 16
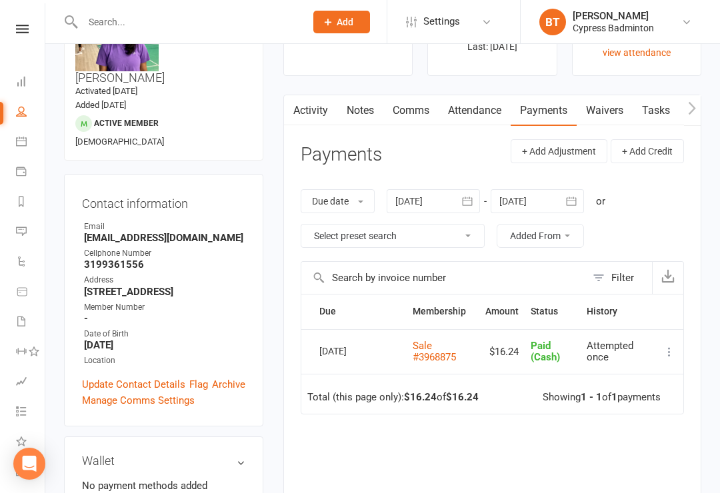
click at [666, 351] on icon at bounding box center [668, 351] width 13 height 13
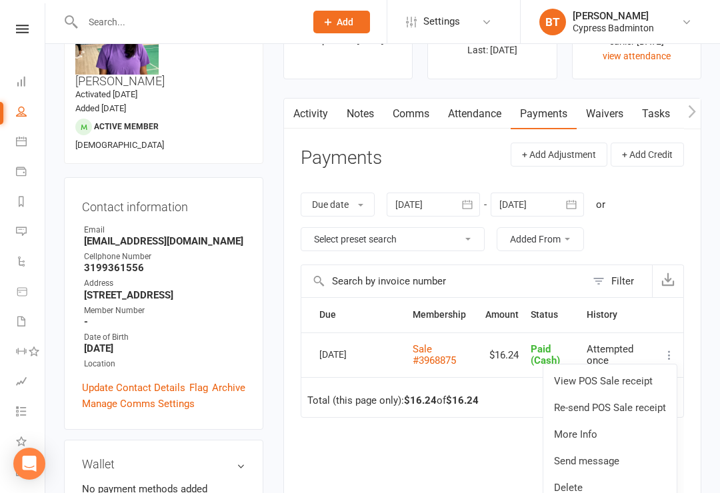
scroll to position [0, 0]
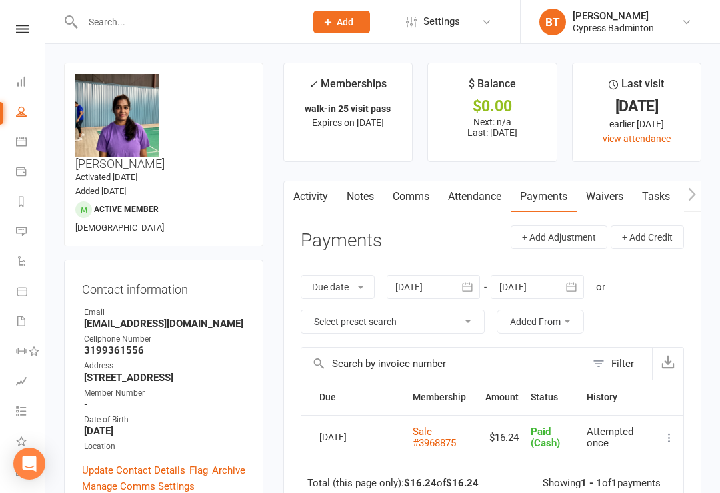
click at [12, 206] on li "Reports" at bounding box center [22, 203] width 45 height 30
click at [23, 205] on icon at bounding box center [21, 201] width 11 height 11
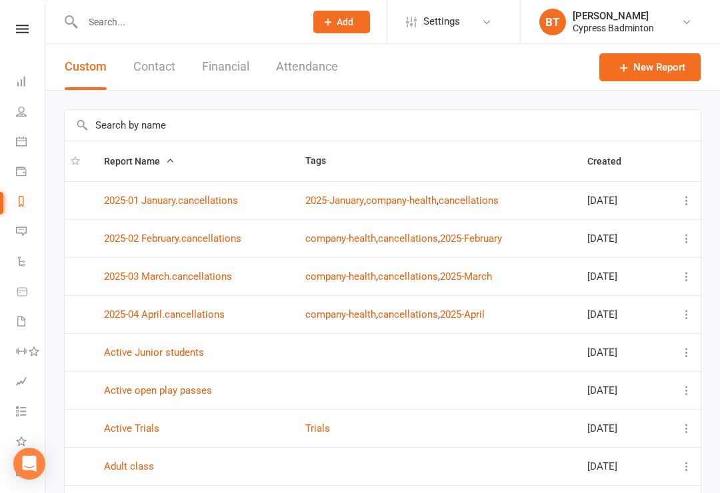
click at [142, 201] on link "2025-01 January.cancellations" at bounding box center [171, 201] width 134 height 12
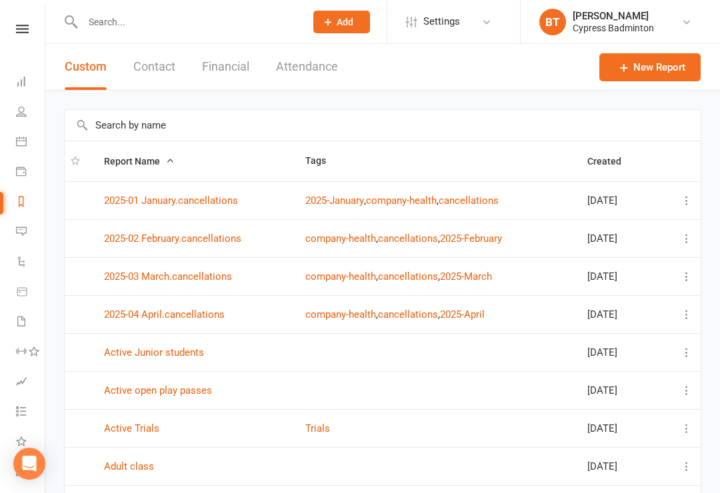
click at [241, 57] on button "Financial" at bounding box center [225, 67] width 47 height 46
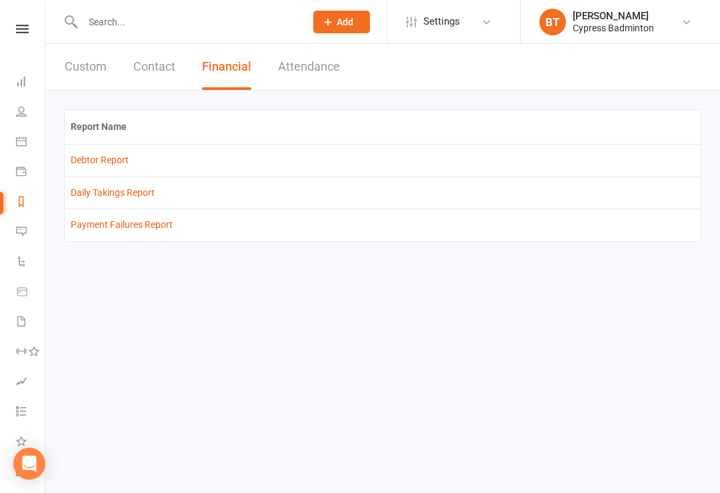
click at [110, 157] on link "Debtor Report" at bounding box center [100, 160] width 58 height 11
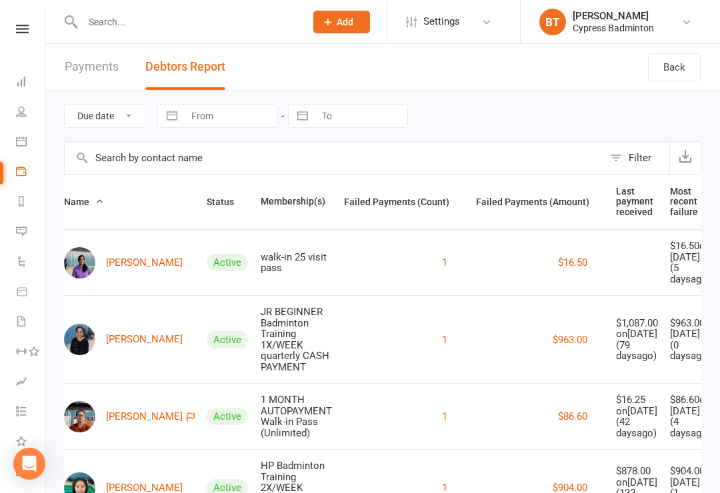
scroll to position [0, 31]
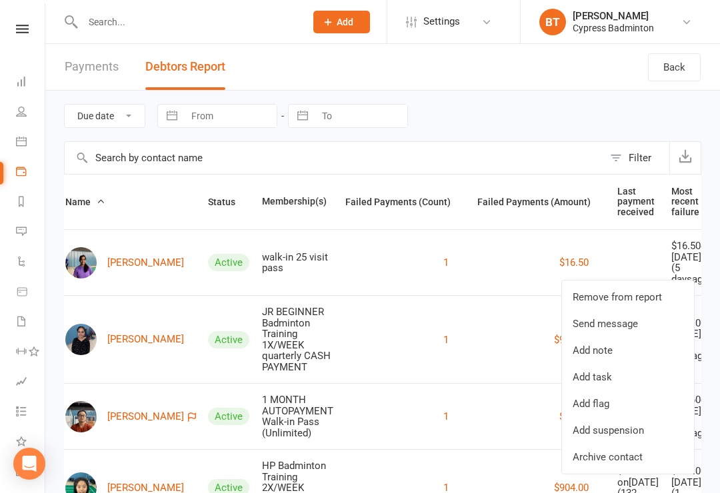
click at [656, 294] on link "Remove from report" at bounding box center [628, 297] width 132 height 27
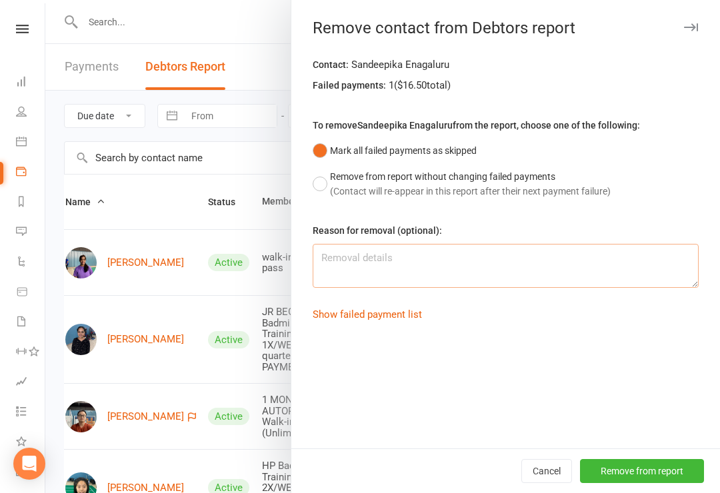
click at [614, 260] on textarea at bounding box center [506, 266] width 386 height 44
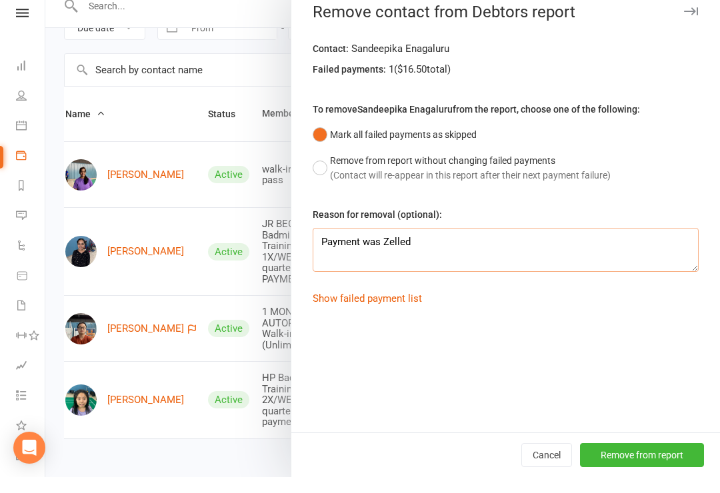
scroll to position [129, 0]
type textarea "Payment was Zelled"
click at [683, 459] on button "Remove from report" at bounding box center [642, 471] width 124 height 24
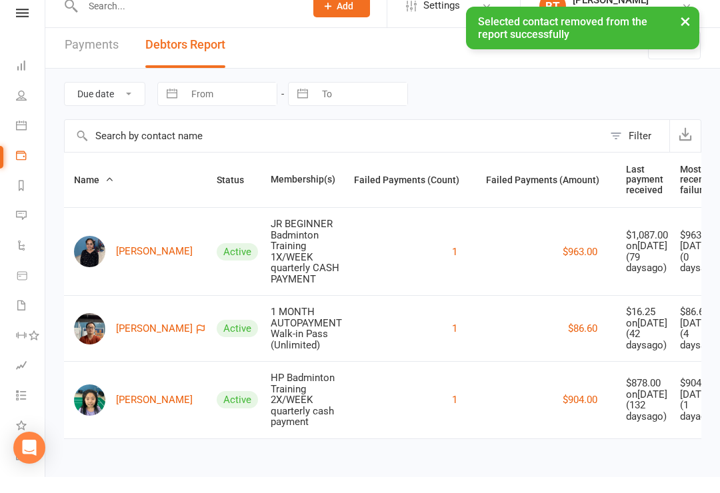
scroll to position [22, 0]
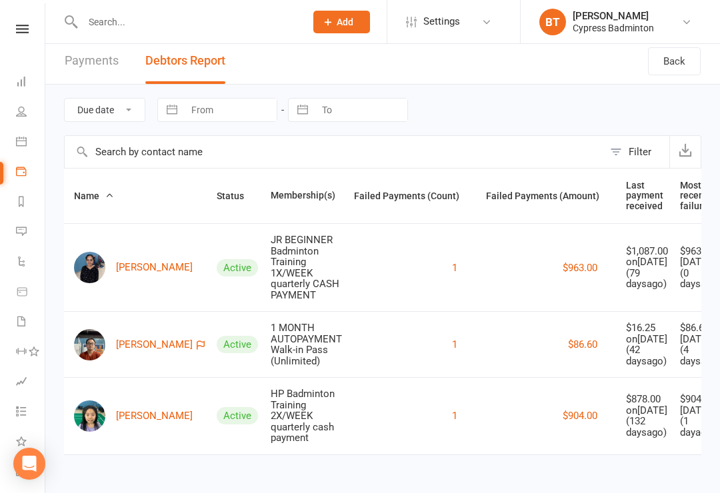
click at [87, 252] on img at bounding box center [89, 267] width 31 height 31
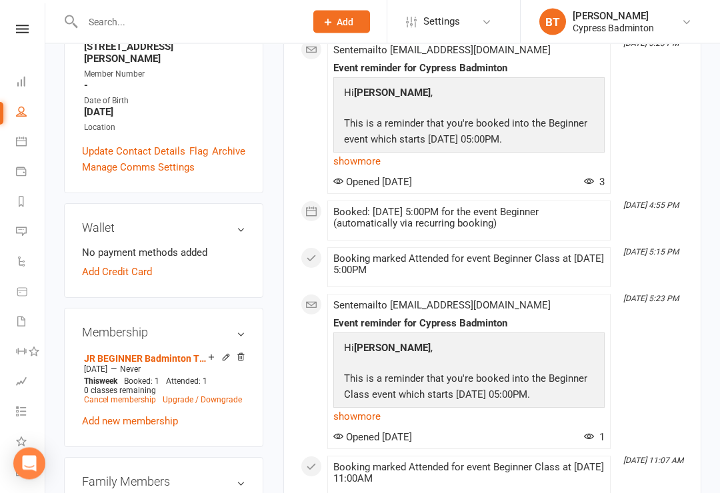
scroll to position [333, 0]
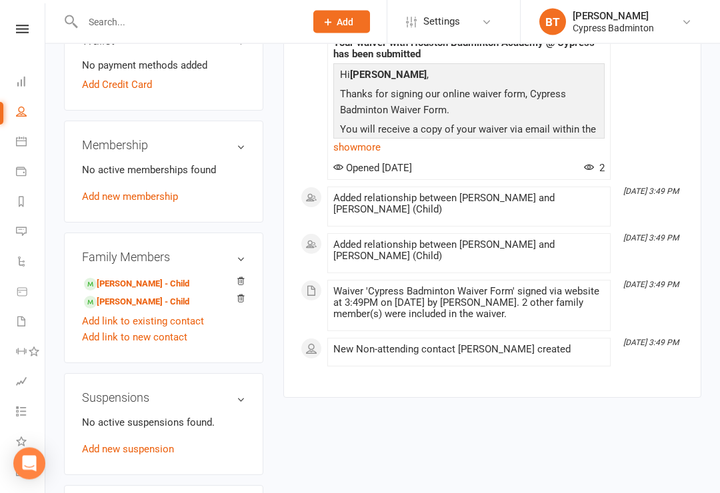
scroll to position [471, 0]
click at [154, 295] on link "Dakshi Soni - Child" at bounding box center [136, 302] width 105 height 14
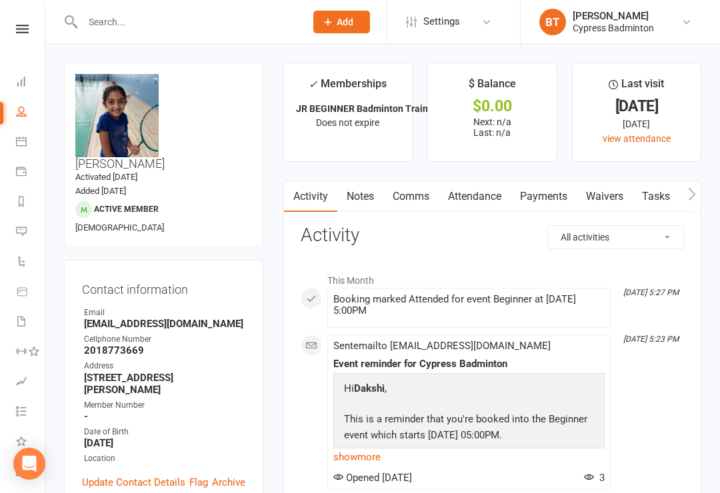
click at [28, 201] on link "Reports" at bounding box center [31, 203] width 30 height 30
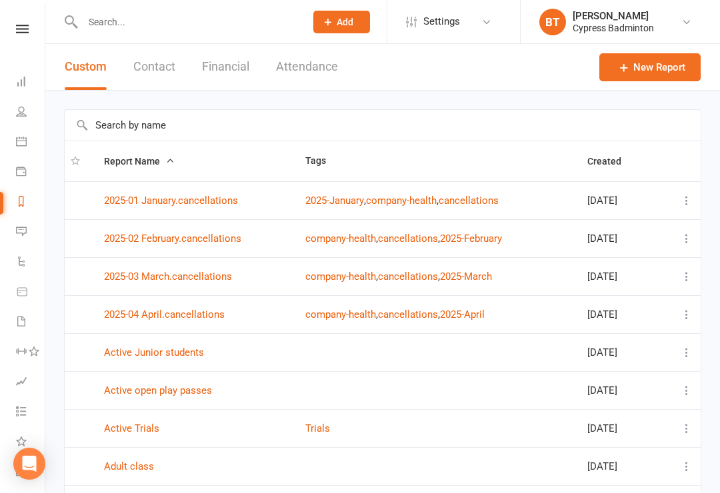
click at [220, 64] on button "Financial" at bounding box center [225, 67] width 47 height 46
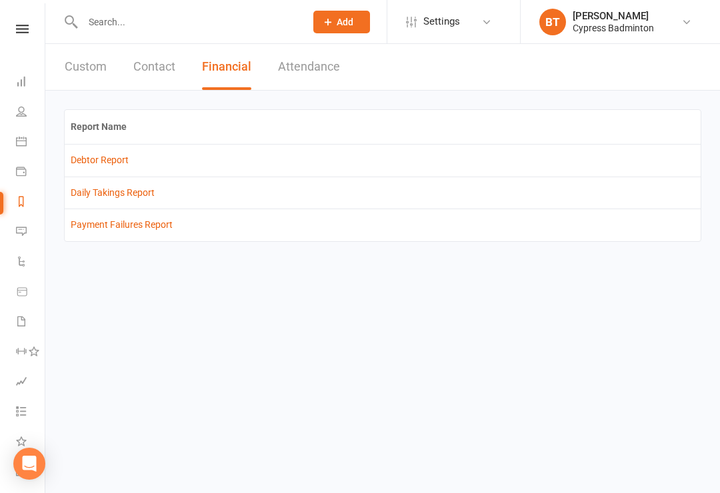
click at [105, 135] on th "Report Name" at bounding box center [383, 127] width 636 height 34
click at [93, 159] on link "Debtor Report" at bounding box center [100, 160] width 58 height 11
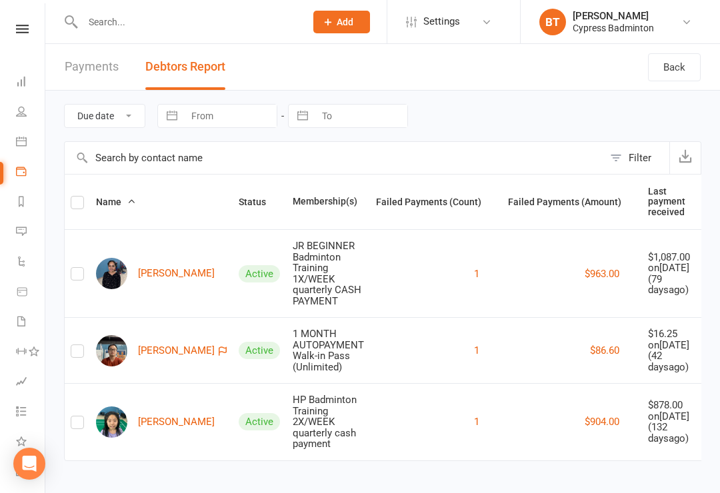
click at [20, 31] on icon at bounding box center [22, 29] width 13 height 9
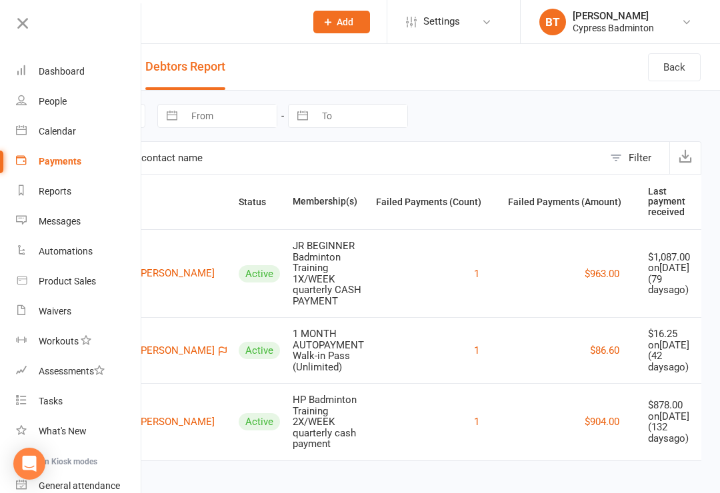
click at [94, 80] on link "Dashboard" at bounding box center [79, 72] width 126 height 30
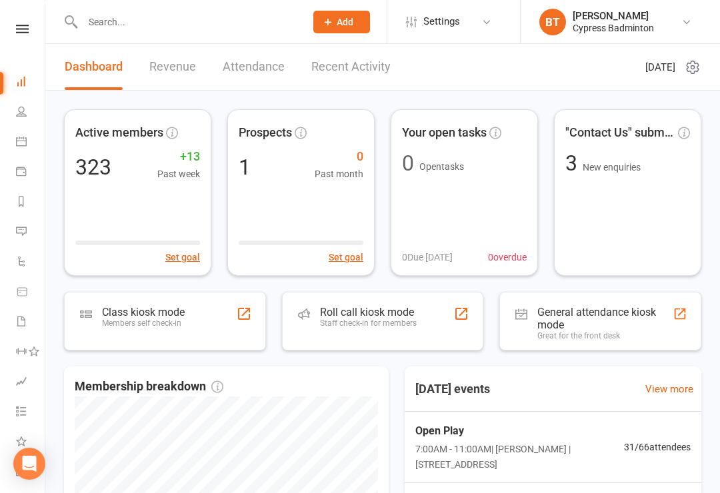
click at [391, 320] on div "Staff check-in for members" at bounding box center [368, 323] width 97 height 9
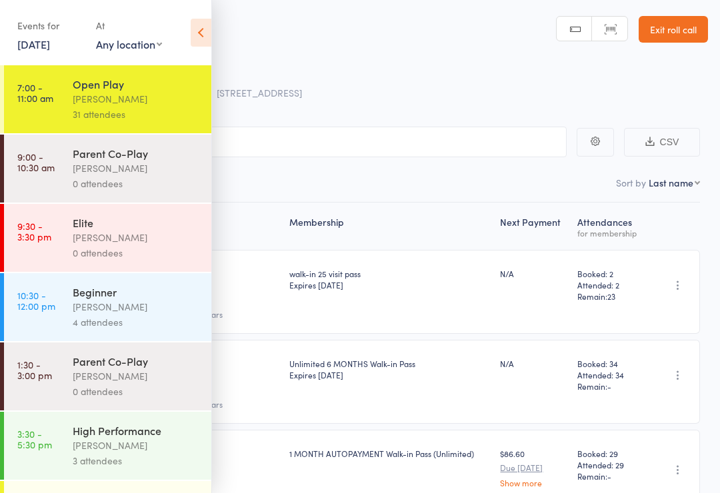
click at [171, 114] on div "31 attendees" at bounding box center [136, 114] width 127 height 15
click at [205, 31] on icon at bounding box center [201, 33] width 21 height 28
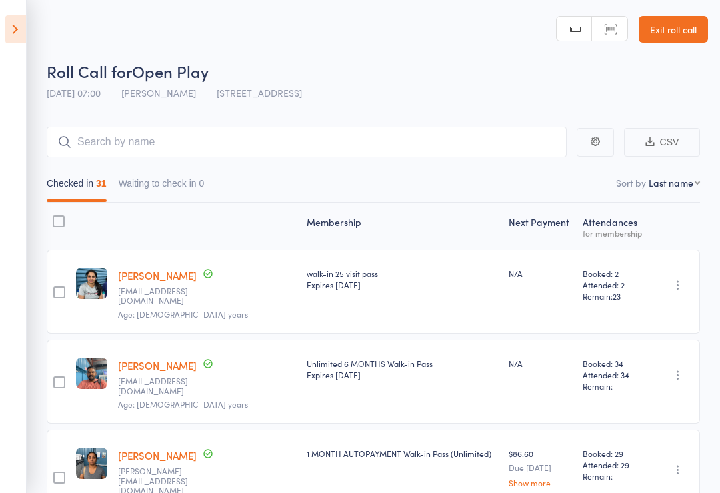
click at [683, 181] on select "First name Last name Birthday today? Behind on payments? Check in time Next pay…" at bounding box center [673, 182] width 51 height 13
select select "4"
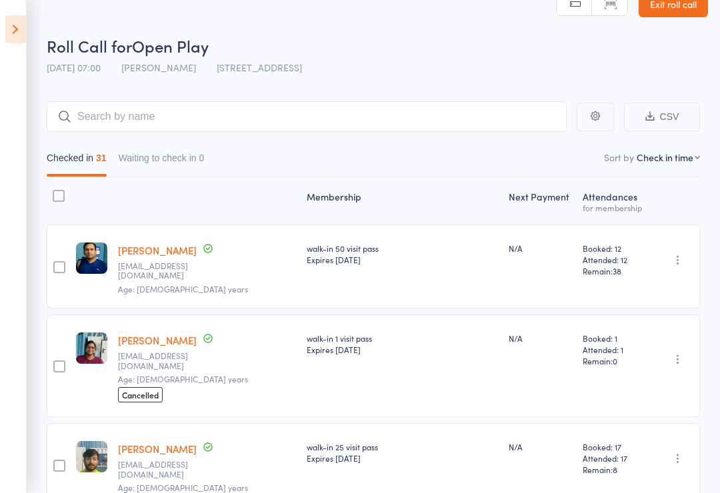
scroll to position [44, 0]
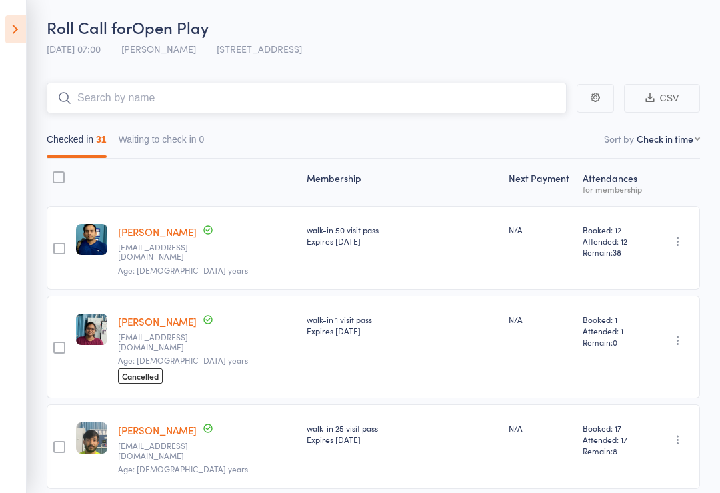
click at [459, 103] on input "search" at bounding box center [307, 98] width 520 height 31
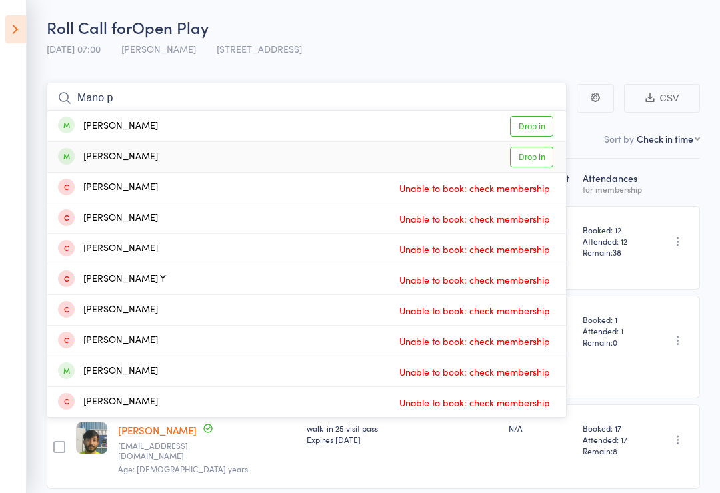
type input "Mano p"
click at [542, 159] on link "Drop in" at bounding box center [531, 157] width 43 height 21
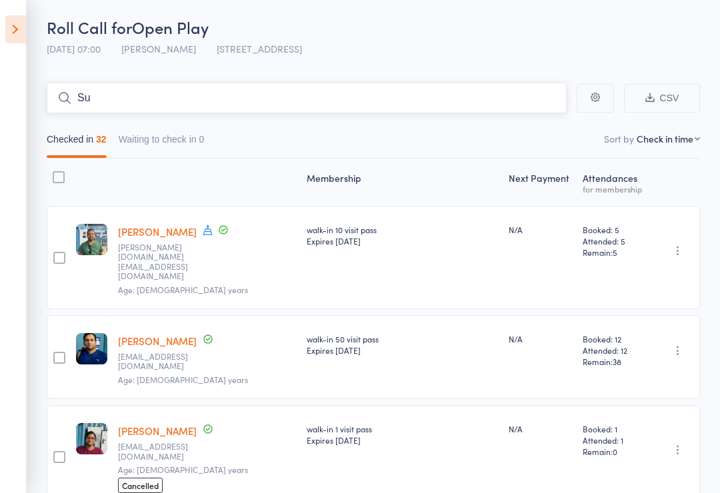
type input "S"
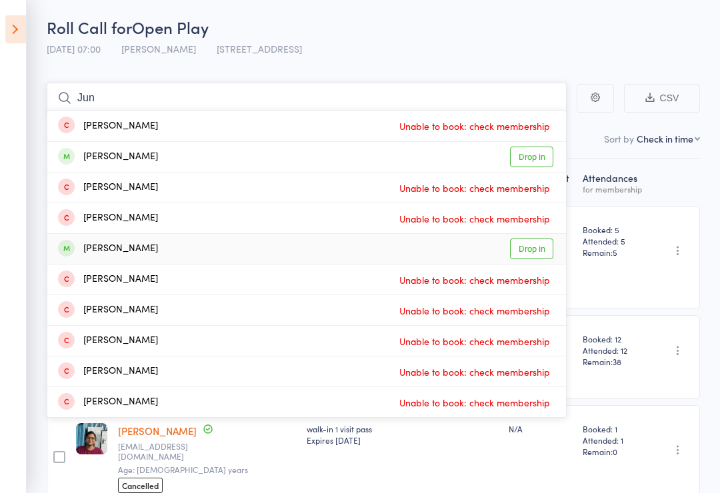
type input "Jun"
click at [550, 249] on link "Drop in" at bounding box center [531, 249] width 43 height 21
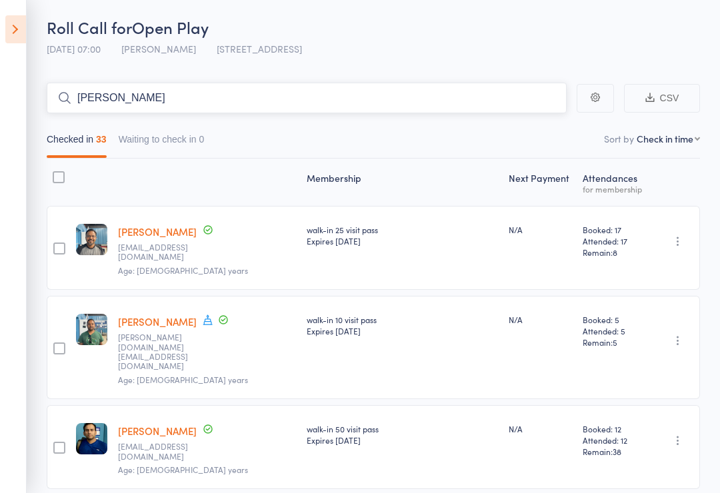
type input "Kunal"
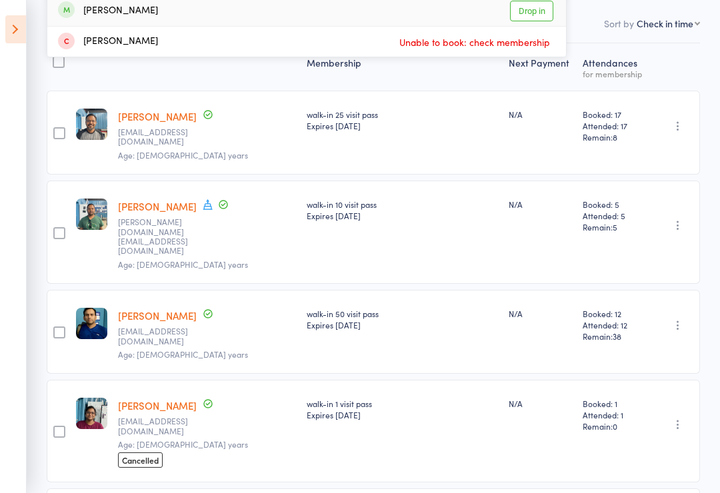
scroll to position [0, 0]
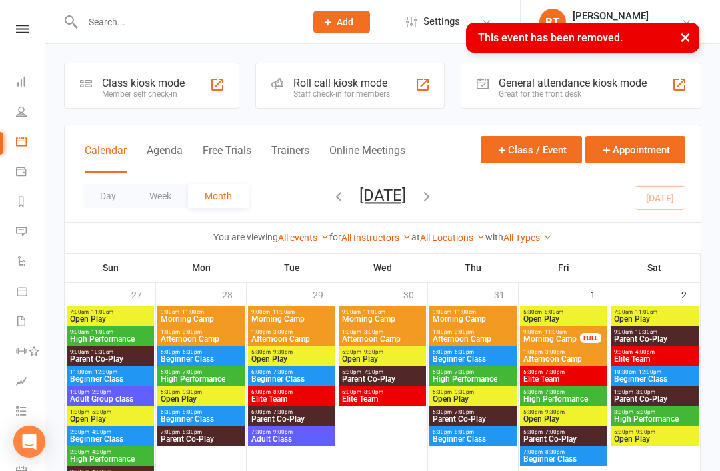
click at [33, 29] on link at bounding box center [22, 29] width 47 height 9
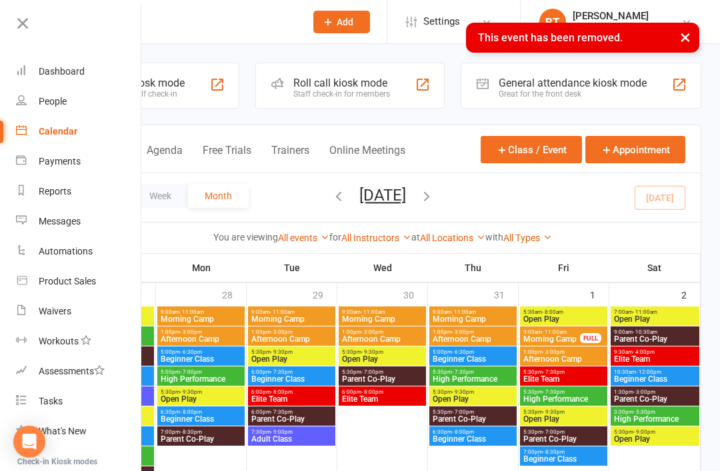
click at [99, 279] on link "Product Sales" at bounding box center [79, 282] width 126 height 30
select select "100"
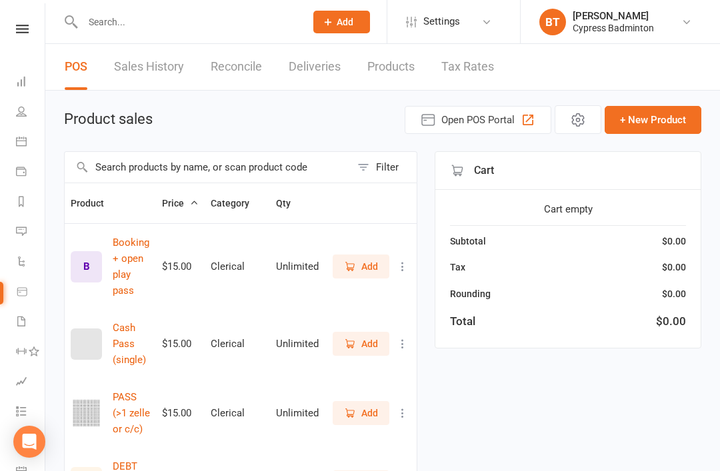
click at [380, 169] on div "Filter" at bounding box center [387, 167] width 23 height 16
select select "3619"
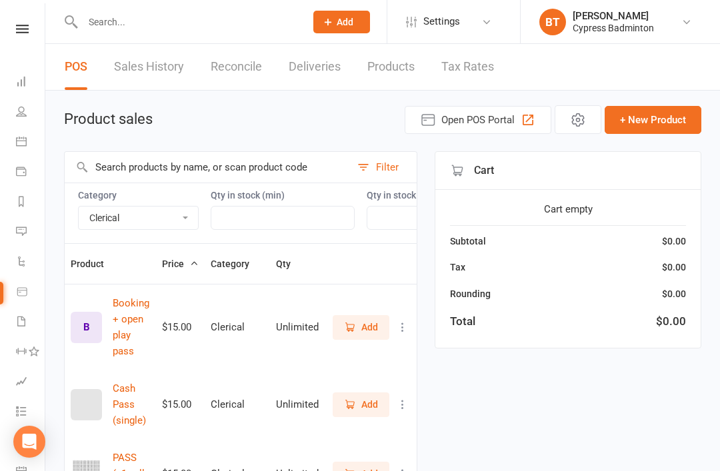
click at [119, 227] on select "Bag Birdies Clerical Merchandise .Other Merchandise Rackets Merchandise Shoes R…" at bounding box center [138, 218] width 119 height 23
select select
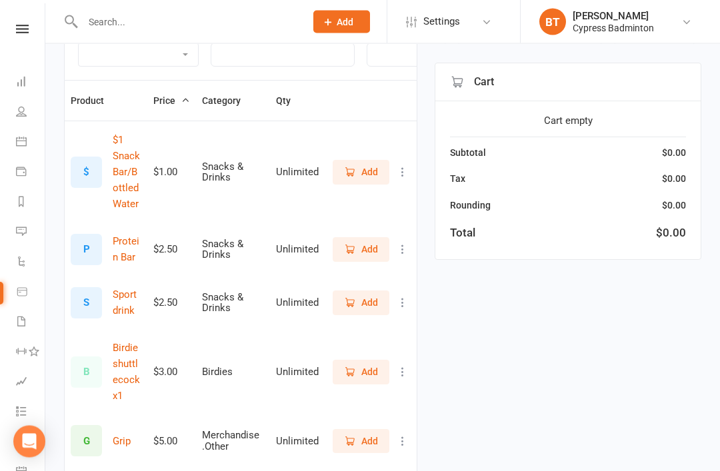
scroll to position [165, 0]
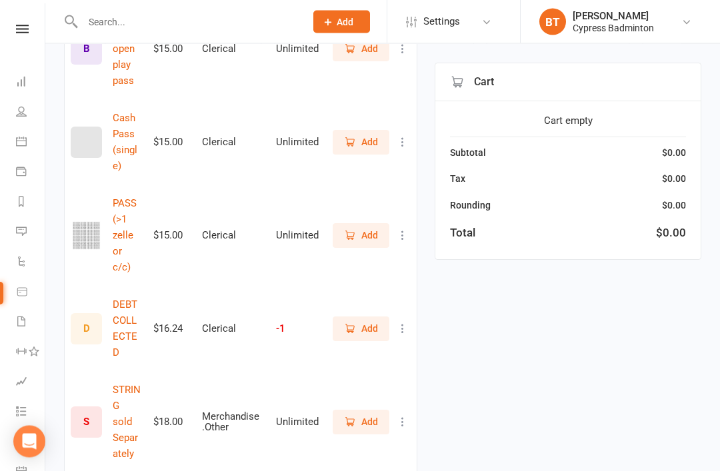
click at [368, 229] on span "Add" at bounding box center [369, 236] width 17 height 15
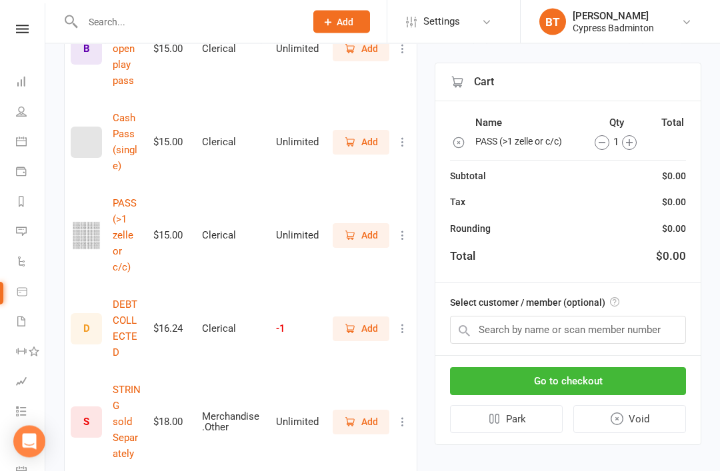
scroll to position [888, 0]
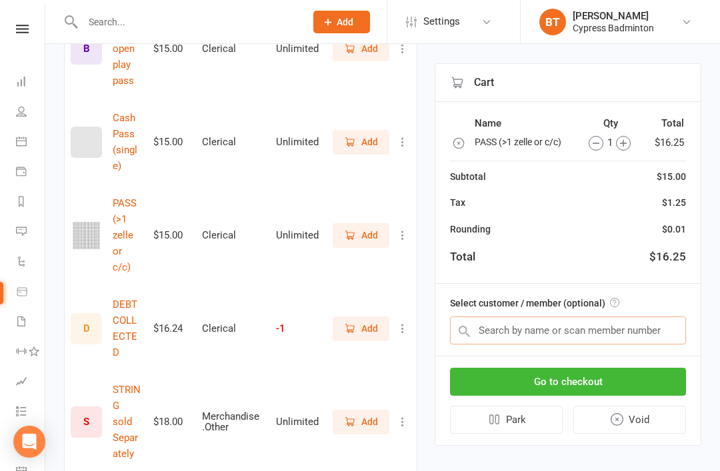
click at [672, 330] on input "text" at bounding box center [568, 331] width 236 height 28
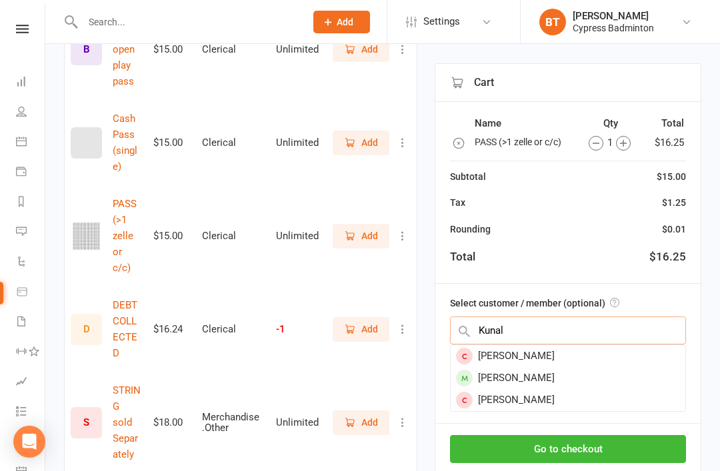
type input "Kunal"
click at [549, 357] on div "[PERSON_NAME]" at bounding box center [567, 356] width 235 height 22
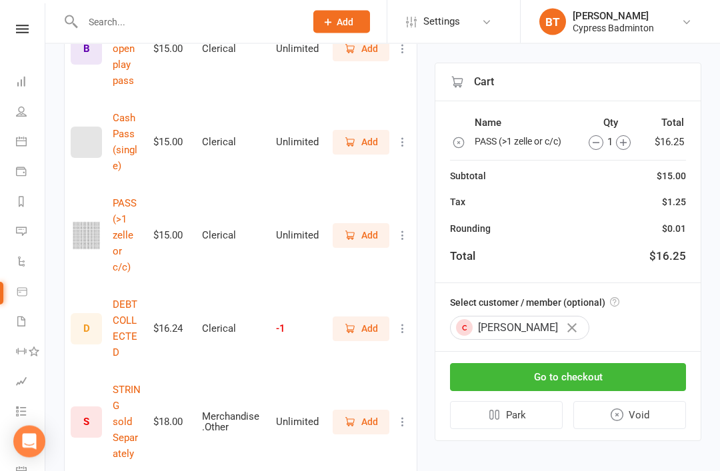
click at [660, 370] on button "Go to checkout" at bounding box center [568, 378] width 236 height 28
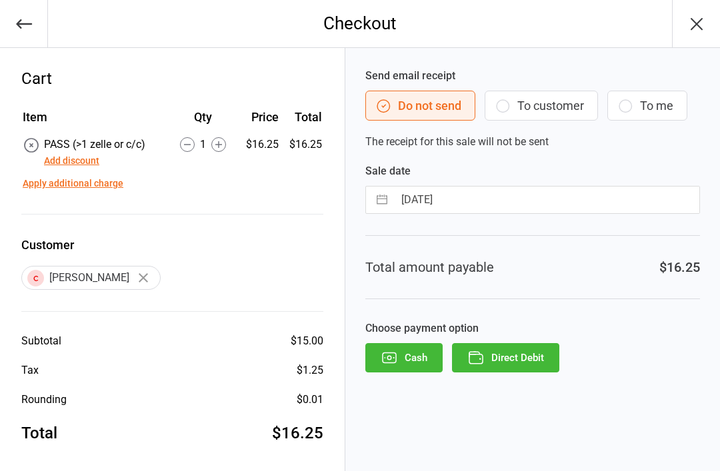
click at [549, 361] on button "Direct Debit" at bounding box center [505, 357] width 107 height 29
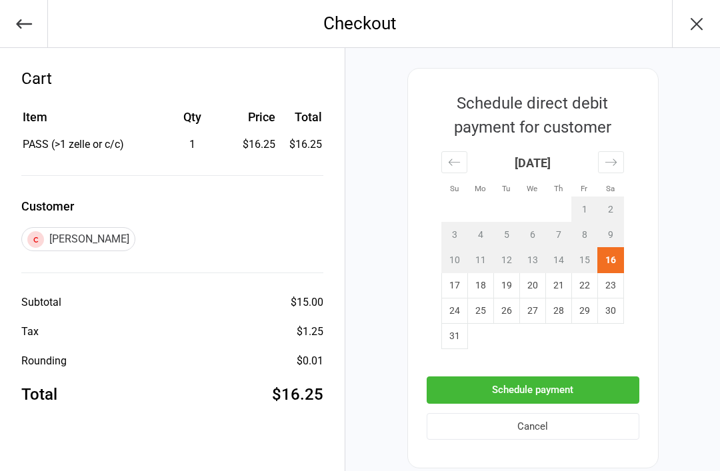
click at [610, 384] on button "Schedule payment" at bounding box center [532, 389] width 213 height 27
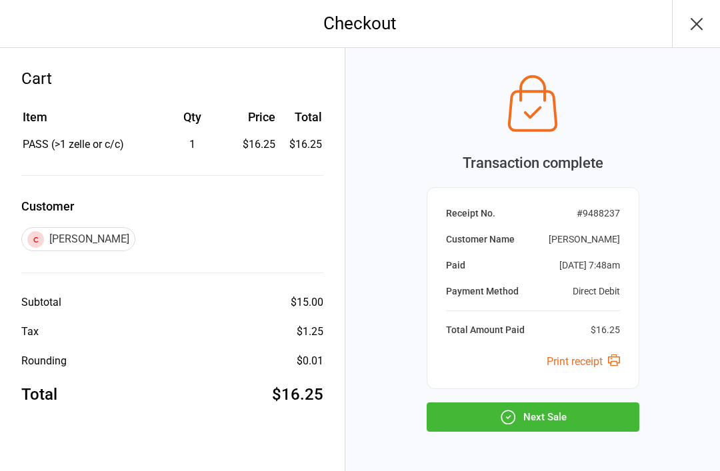
click at [606, 416] on button "Next Sale" at bounding box center [532, 416] width 213 height 29
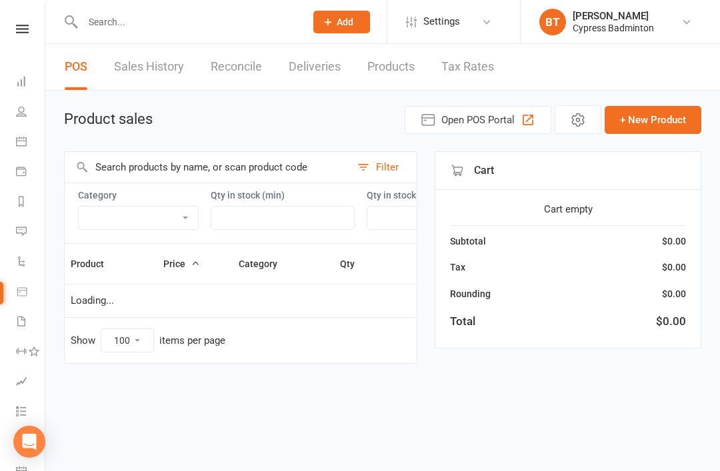
select select "100"
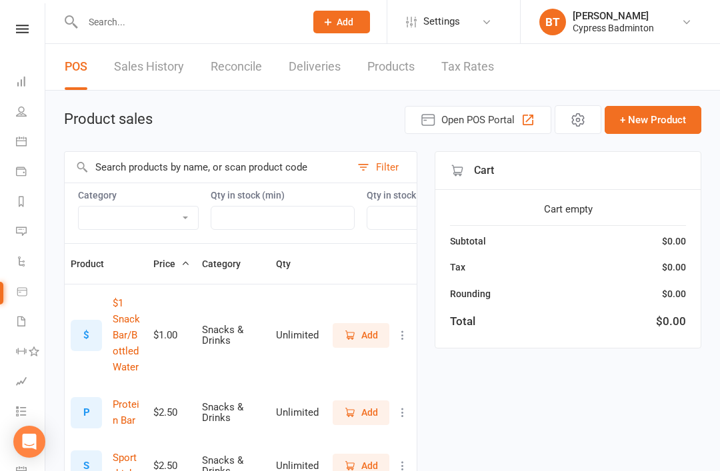
click at [193, 19] on input "text" at bounding box center [187, 22] width 217 height 19
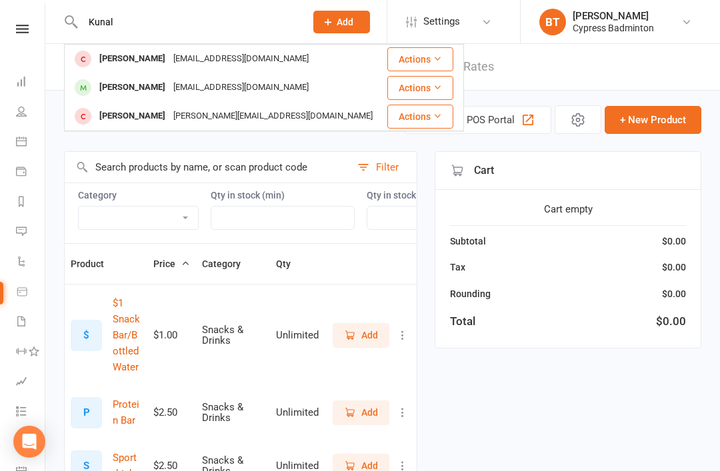
type input "Kunal"
click at [197, 62] on div "[EMAIL_ADDRESS][DOMAIN_NAME]" at bounding box center [240, 58] width 143 height 19
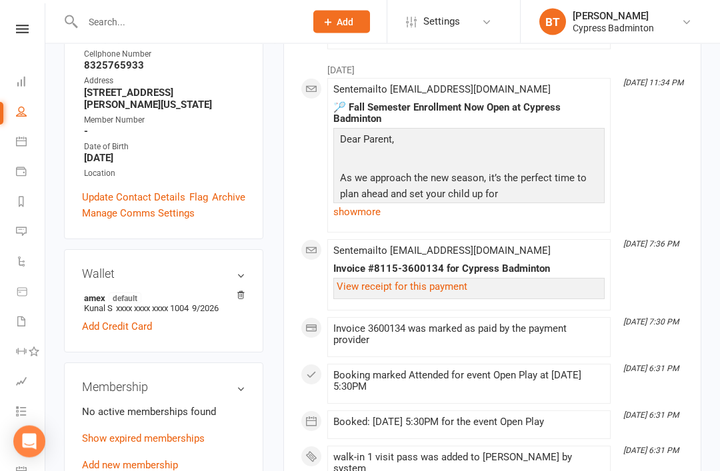
scroll to position [281, 0]
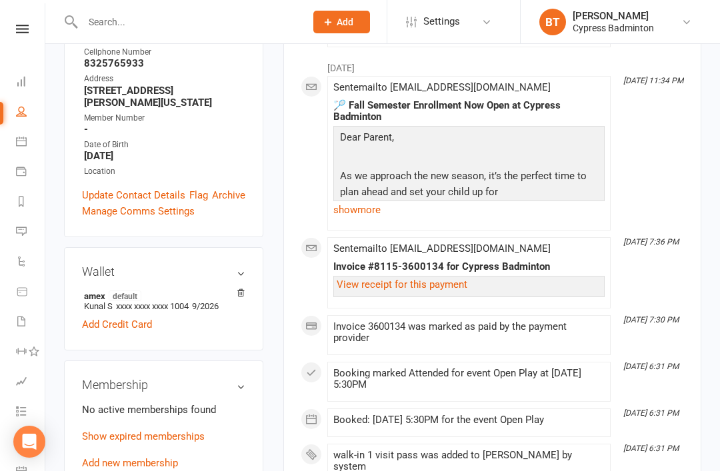
click at [165, 457] on link "Add new membership" at bounding box center [130, 463] width 96 height 12
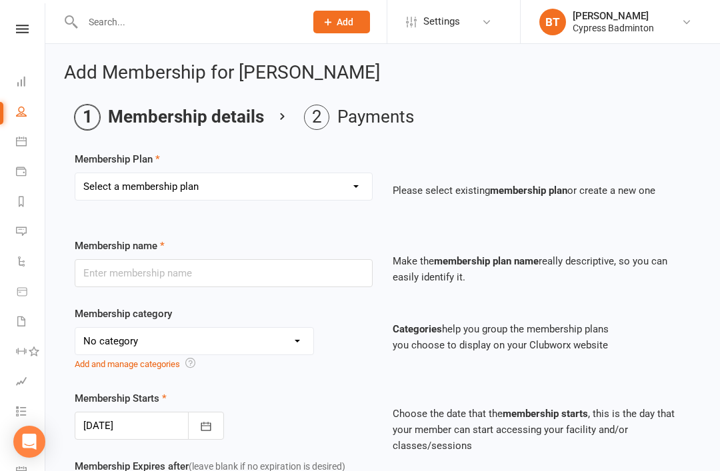
click at [252, 197] on select "Select a membership plan Create new Membership Plan walk-in 1 visit pass walk-i…" at bounding box center [223, 186] width 297 height 27
select select "1"
type input "walk-in 1 visit pass"
select select "29"
type input "1"
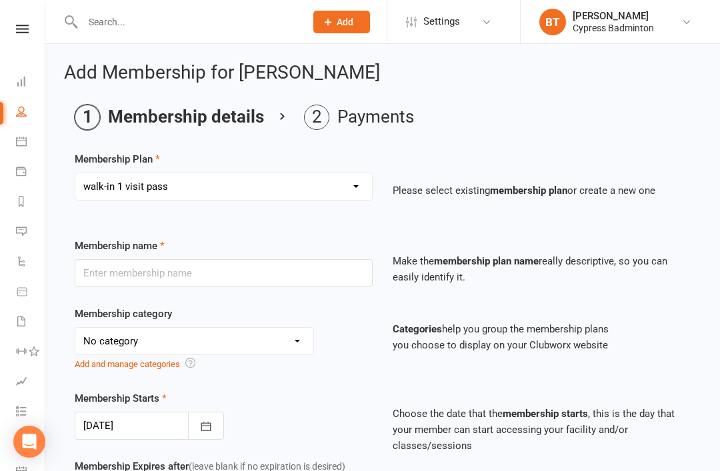
select select "1"
type input "1"
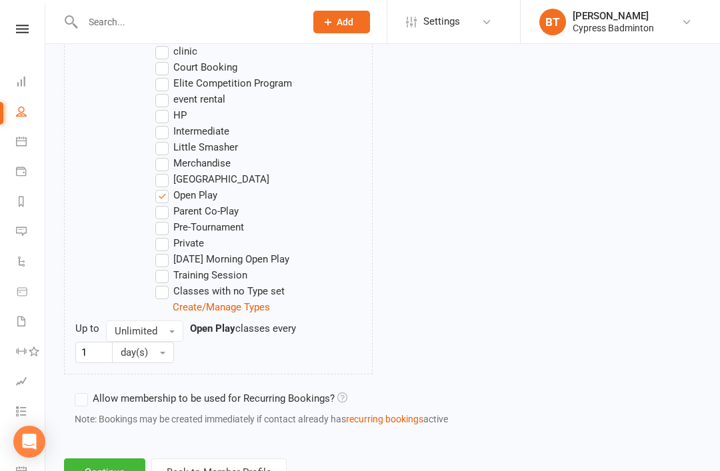
scroll to position [818, 0]
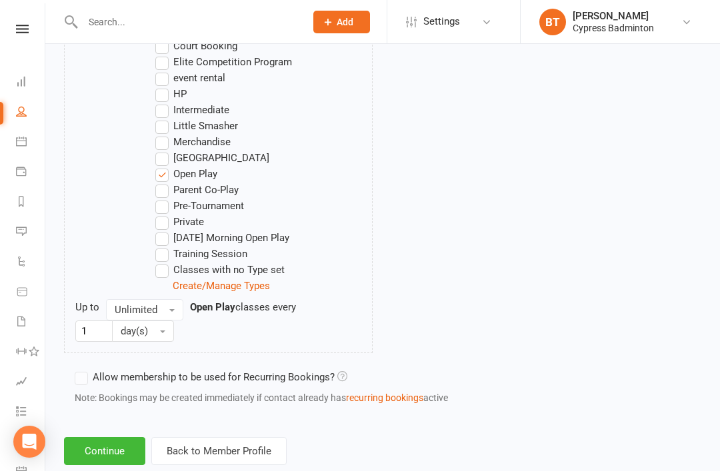
click at [86, 457] on button "Continue" at bounding box center [104, 451] width 81 height 28
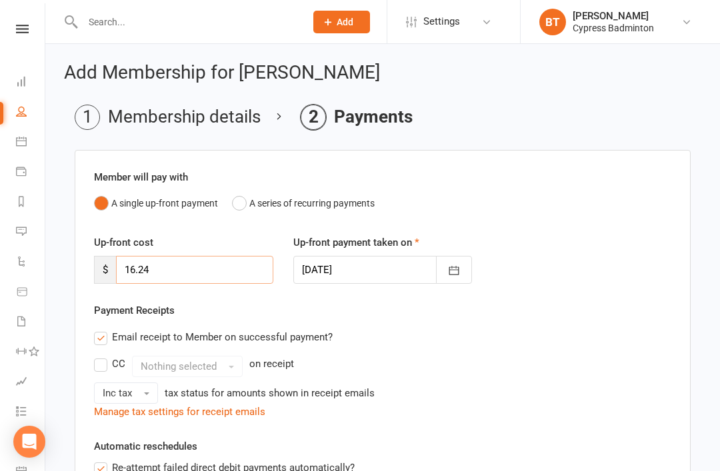
click at [230, 267] on input "16.24" at bounding box center [194, 270] width 157 height 28
type input "1"
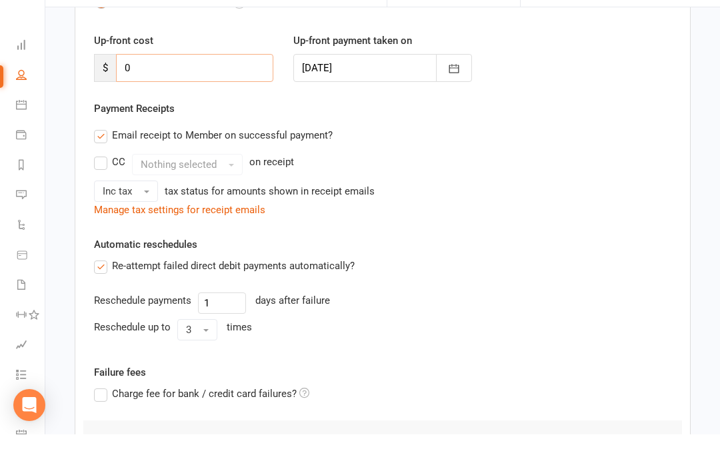
scroll to position [313, 0]
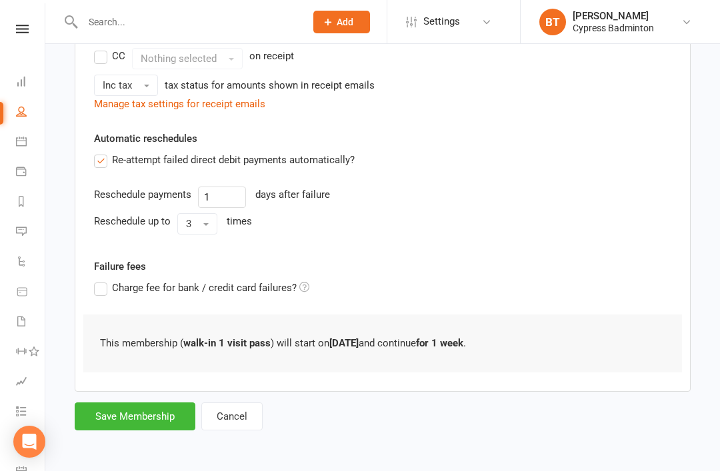
type input "0"
click at [114, 412] on button "Save Membership" at bounding box center [135, 416] width 121 height 28
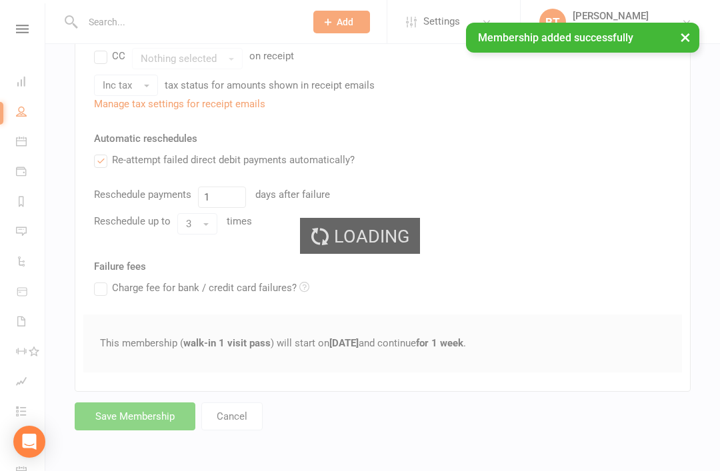
scroll to position [276, 0]
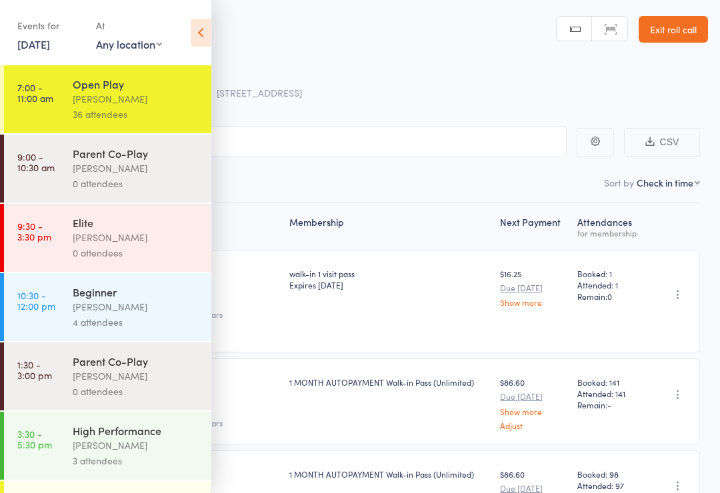
click at [216, 25] on header "Roll Call for Open Play [DATE] 07:00 [PERSON_NAME] [STREET_ADDRESS] Manual sear…" at bounding box center [360, 53] width 720 height 107
click at [199, 30] on icon at bounding box center [201, 33] width 21 height 28
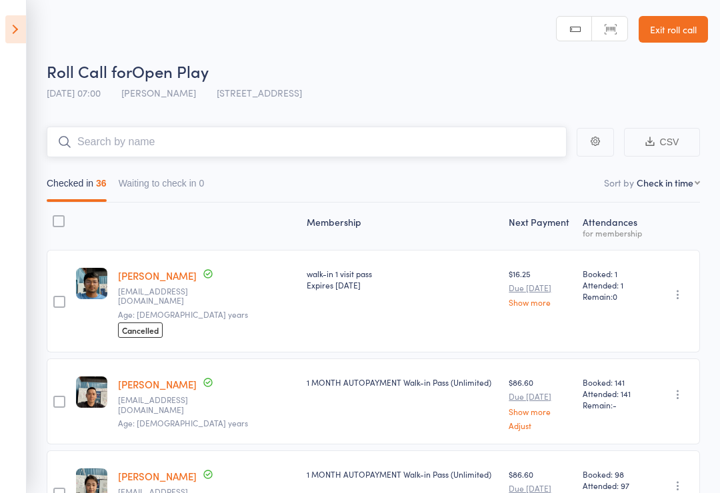
click at [500, 143] on input "search" at bounding box center [307, 142] width 520 height 31
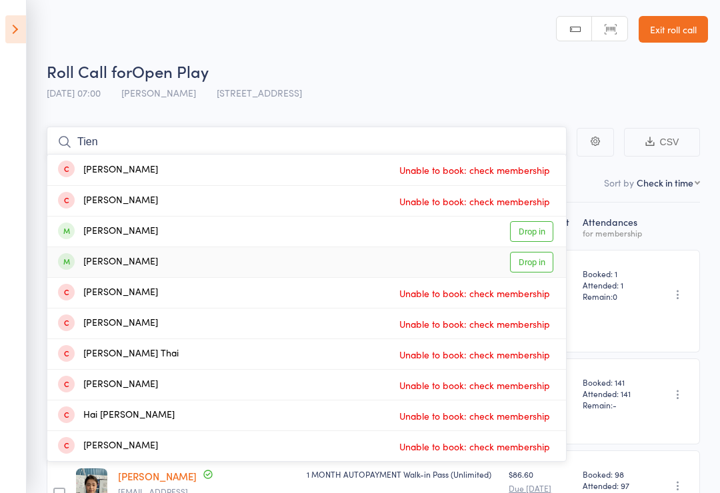
type input "Tien"
click at [549, 267] on link "Drop in" at bounding box center [531, 262] width 43 height 21
